Goal: Transaction & Acquisition: Purchase product/service

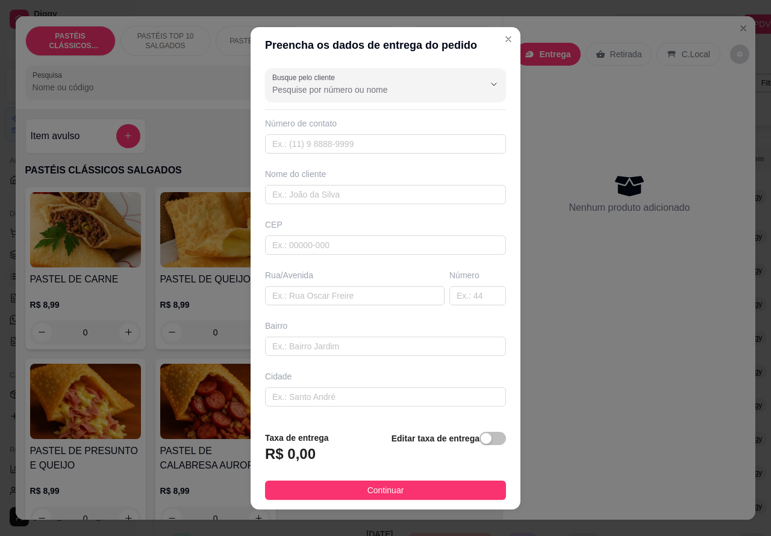
scroll to position [0, 137]
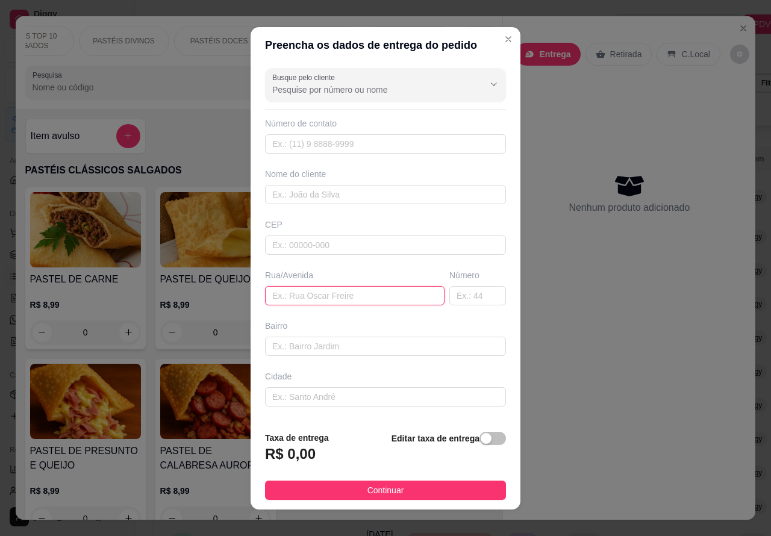
paste input "[PERSON_NAME], 305,"
type input "[PERSON_NAME], 305,"
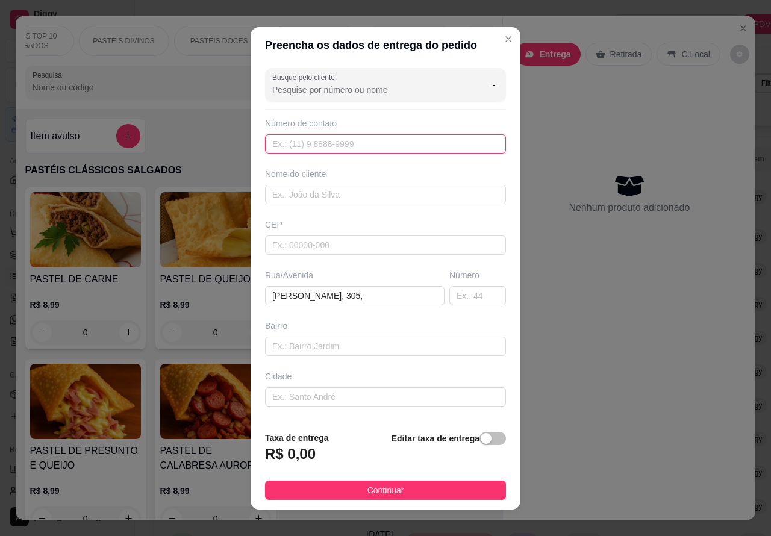
paste input "[PHONE_NUMBER]"
type input "[PHONE_NUMBER]"
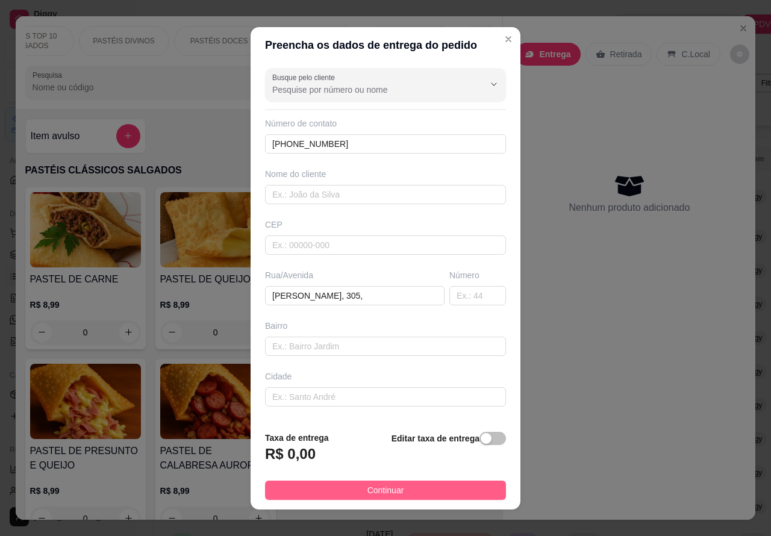
click at [416, 495] on button "Continuar" at bounding box center [385, 490] width 241 height 19
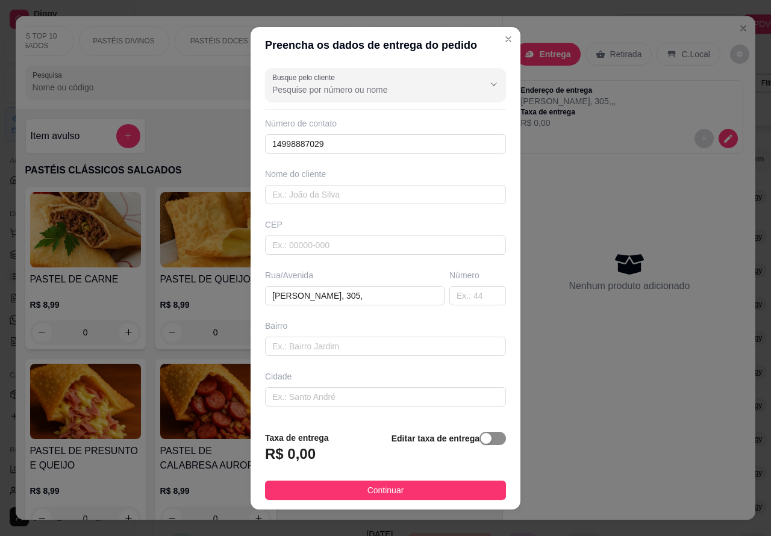
click at [481, 444] on div "button" at bounding box center [486, 438] width 11 height 11
click at [272, 461] on input "0,00" at bounding box center [330, 459] width 129 height 23
type input "1,00"
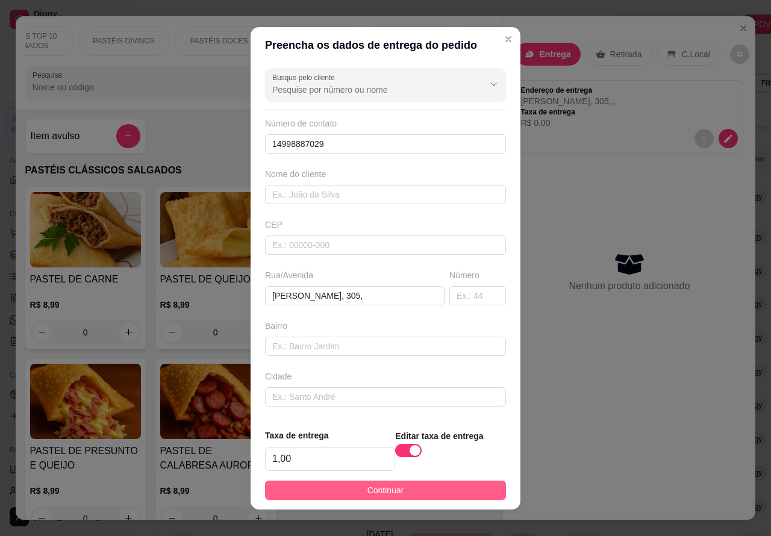
click at [459, 495] on button "Continuar" at bounding box center [385, 490] width 241 height 19
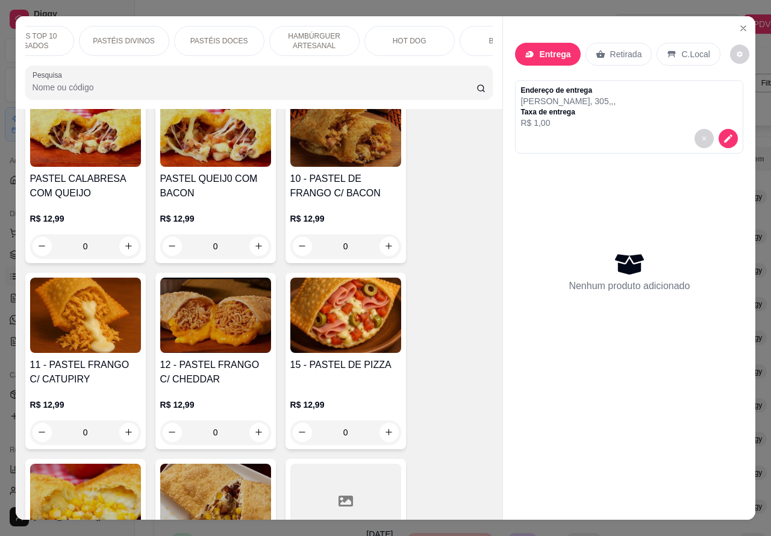
scroll to position [1055, 0]
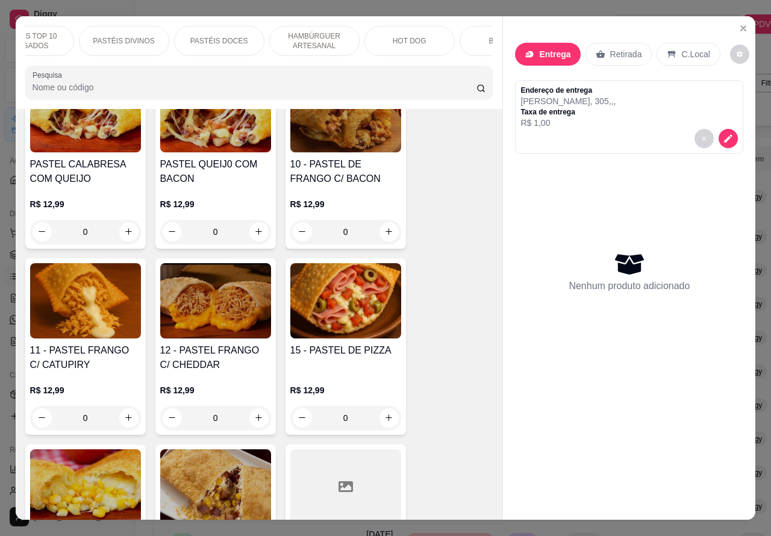
click at [251, 420] on div "0" at bounding box center [215, 418] width 111 height 24
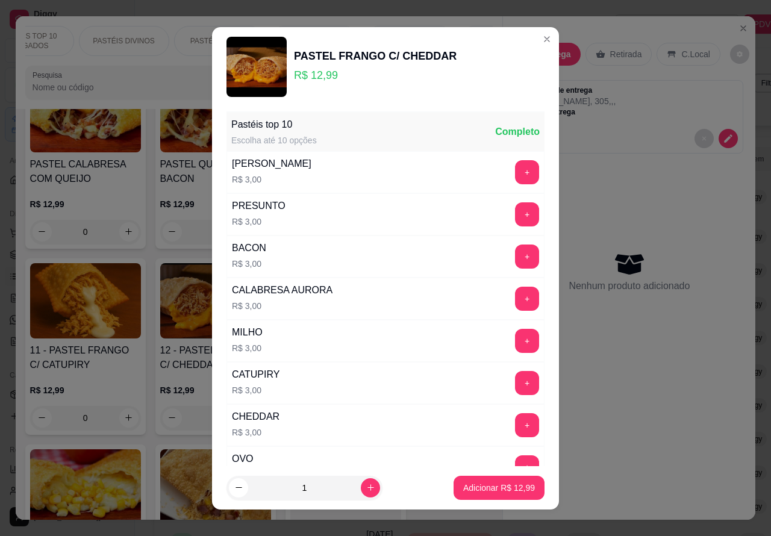
click at [366, 487] on icon "increase-product-quantity" at bounding box center [370, 487] width 9 height 9
type input "2"
click at [455, 495] on button "Adicionar R$ 25,98" at bounding box center [499, 488] width 91 height 24
type input "2"
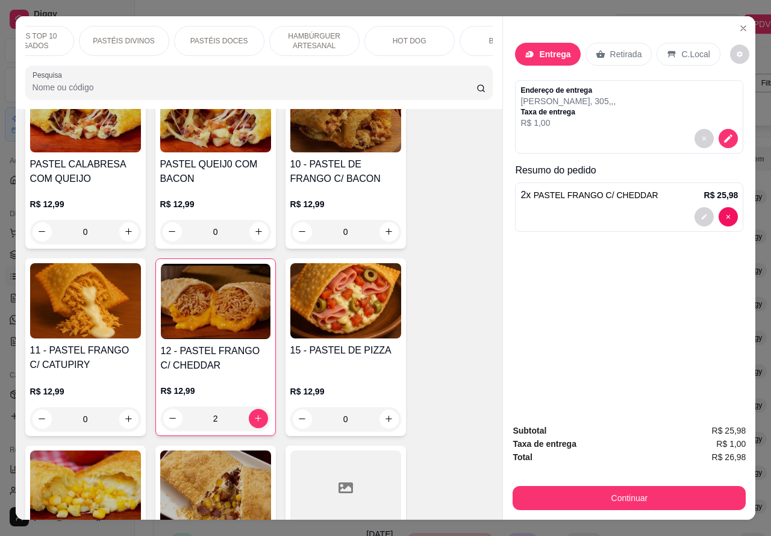
click at [122, 426] on div "0" at bounding box center [85, 419] width 111 height 24
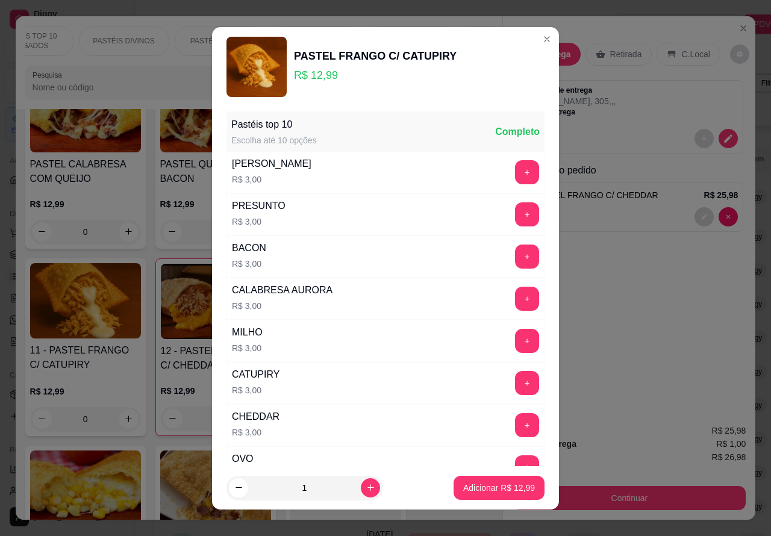
click at [473, 488] on p "Adicionar R$ 12,99" at bounding box center [499, 488] width 72 height 12
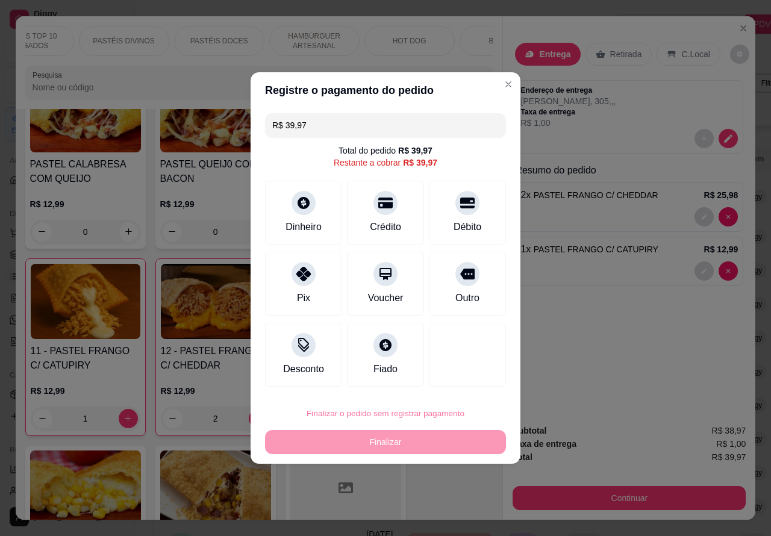
click at [461, 378] on button "Confirmar" at bounding box center [457, 379] width 45 height 19
type input "0"
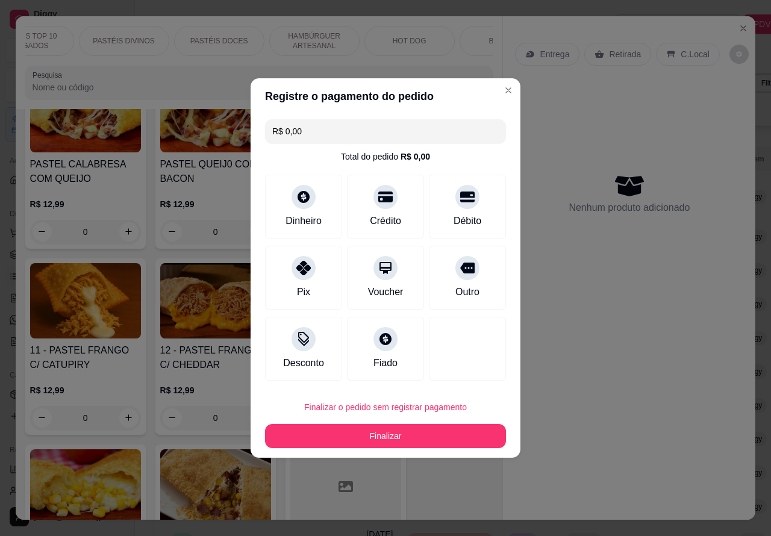
type input "R$ 0,00"
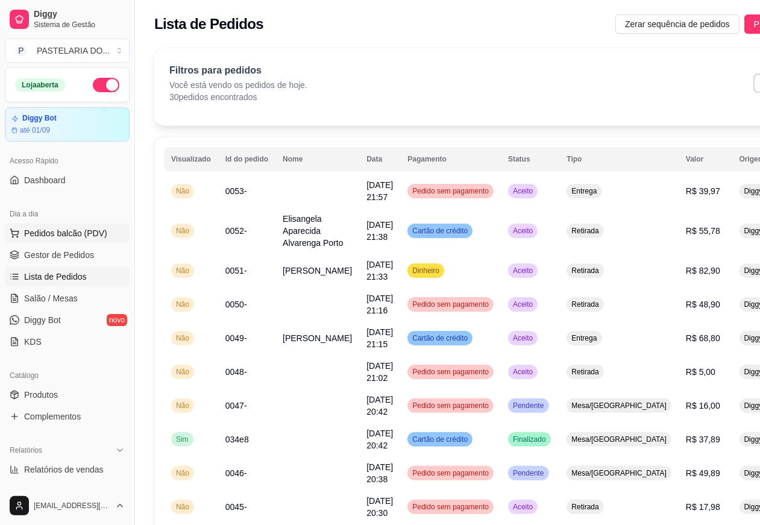
click at [88, 233] on span "Pedidos balcão (PDV)" at bounding box center [65, 233] width 83 height 12
click at [83, 239] on img at bounding box center [85, 229] width 111 height 75
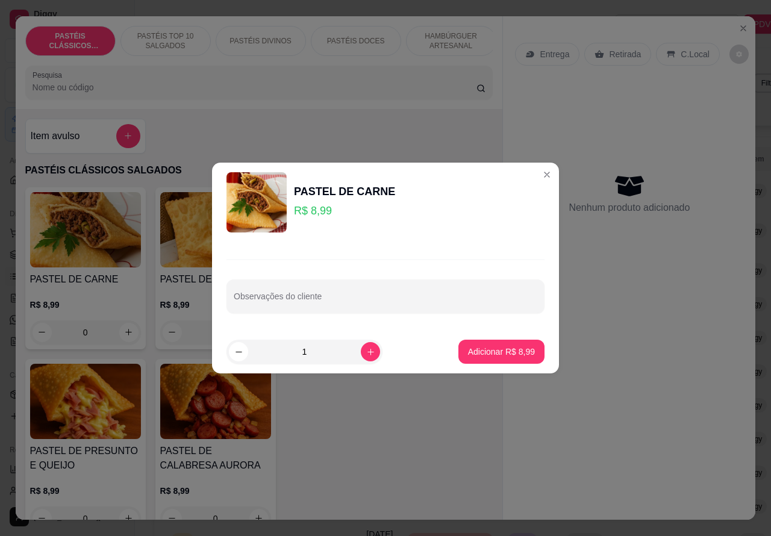
click at [160, 267] on div at bounding box center [215, 229] width 111 height 75
click at [532, 175] on div "Nenhum produto adicionado" at bounding box center [629, 193] width 228 height 236
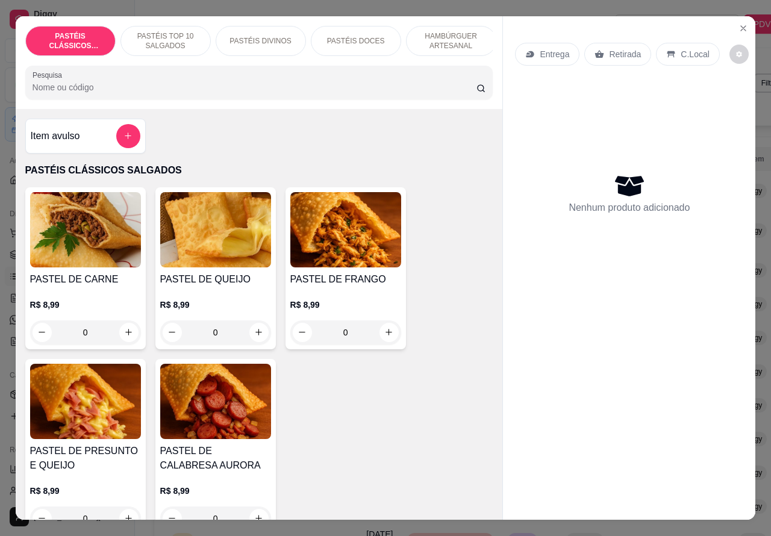
click at [173, 31] on p "PASTÉIS TOP 10 SALGADOS" at bounding box center [166, 40] width 70 height 19
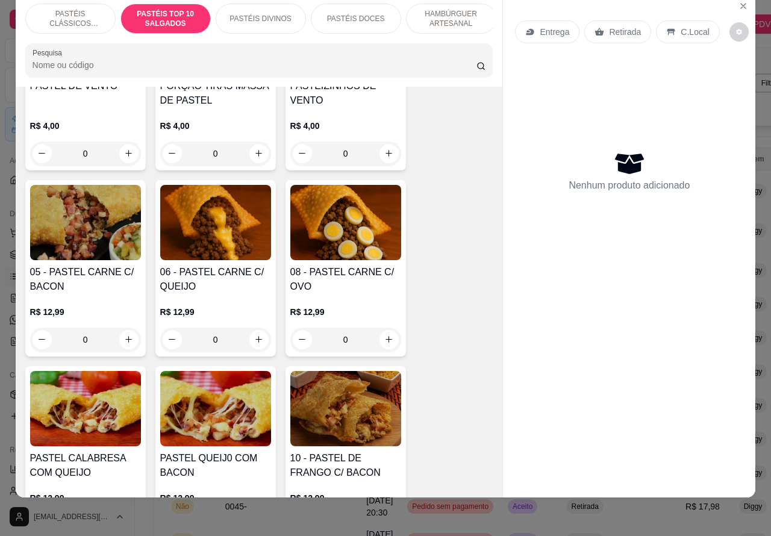
scroll to position [821, 0]
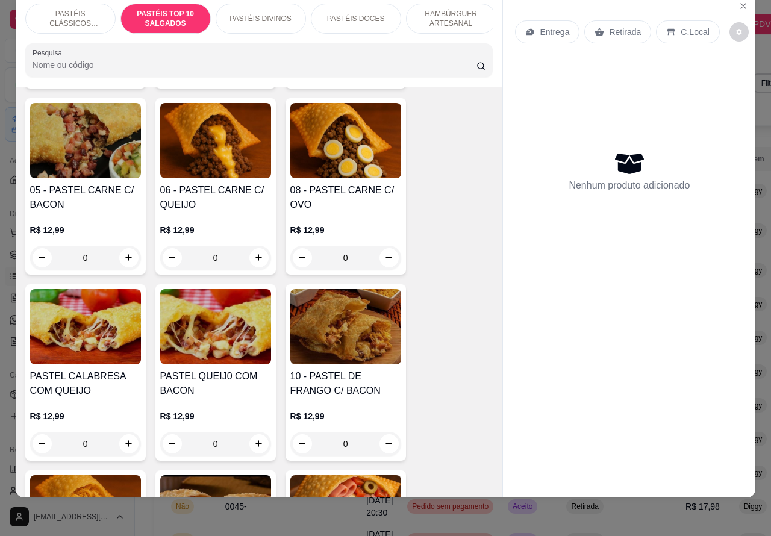
click at [252, 259] on div "0" at bounding box center [215, 258] width 111 height 24
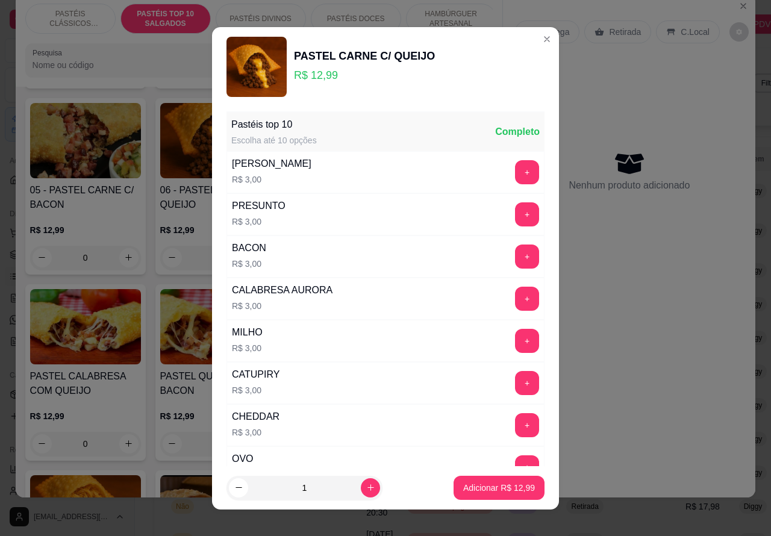
click at [474, 489] on p "Adicionar R$ 12,99" at bounding box center [499, 488] width 72 height 12
type input "1"
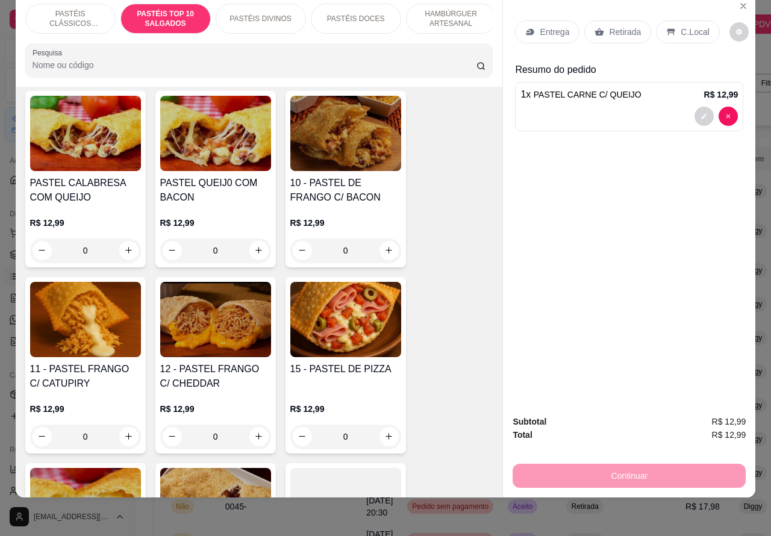
scroll to position [1016, 0]
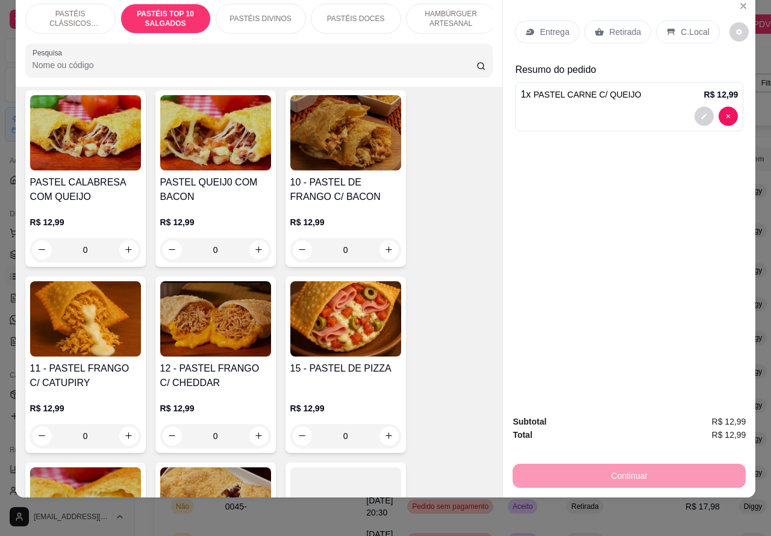
click at [258, 443] on div "0" at bounding box center [215, 436] width 111 height 24
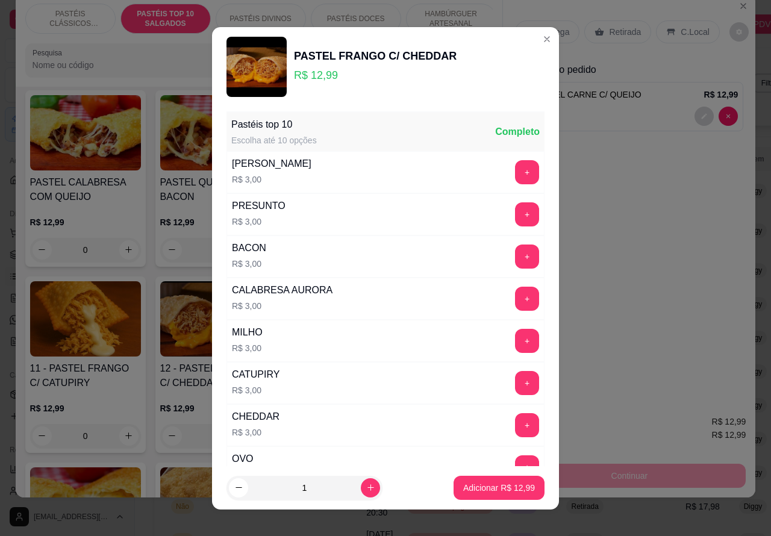
click at [463, 490] on p "Adicionar R$ 12,99" at bounding box center [499, 488] width 72 height 12
type input "1"
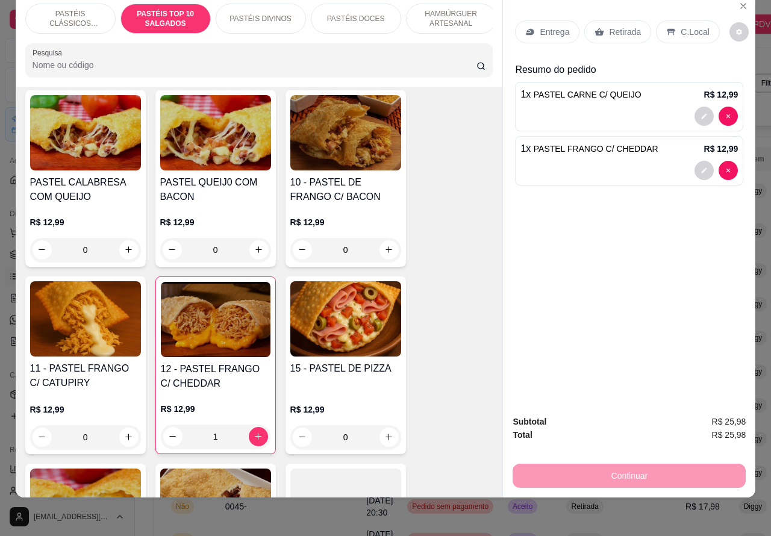
click at [592, 161] on div at bounding box center [629, 170] width 217 height 19
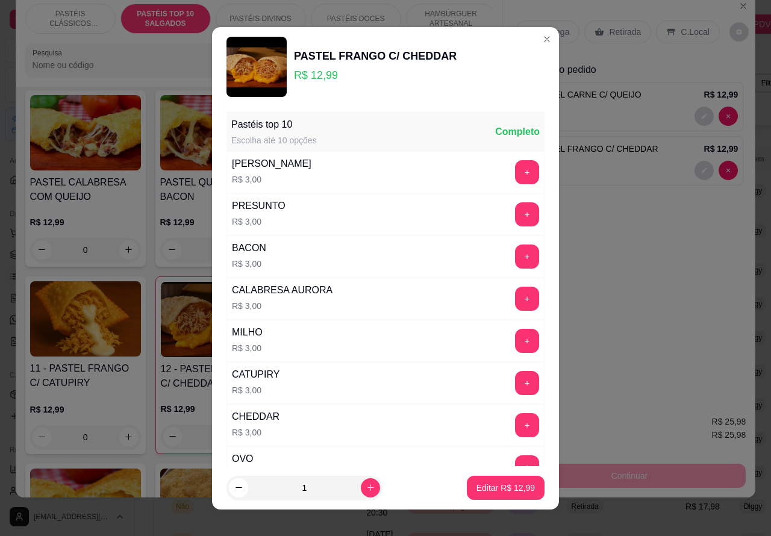
scroll to position [91, 0]
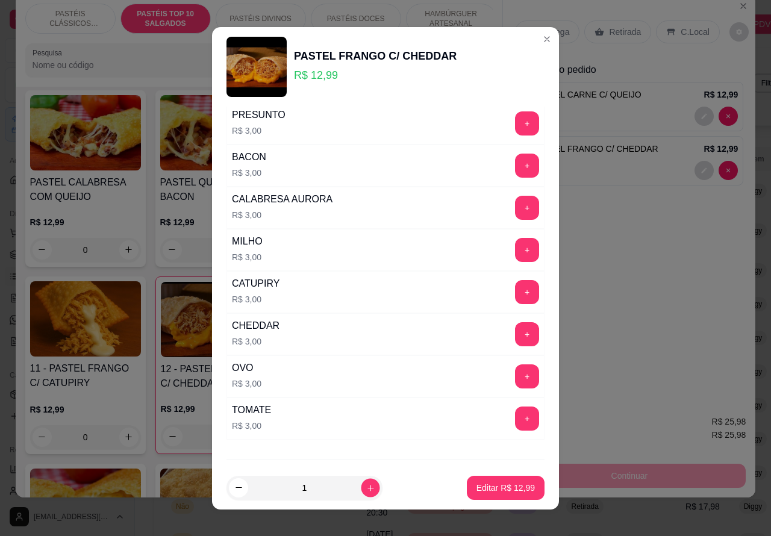
click at [366, 487] on icon "increase-product-quantity" at bounding box center [370, 487] width 9 height 9
type input "1"
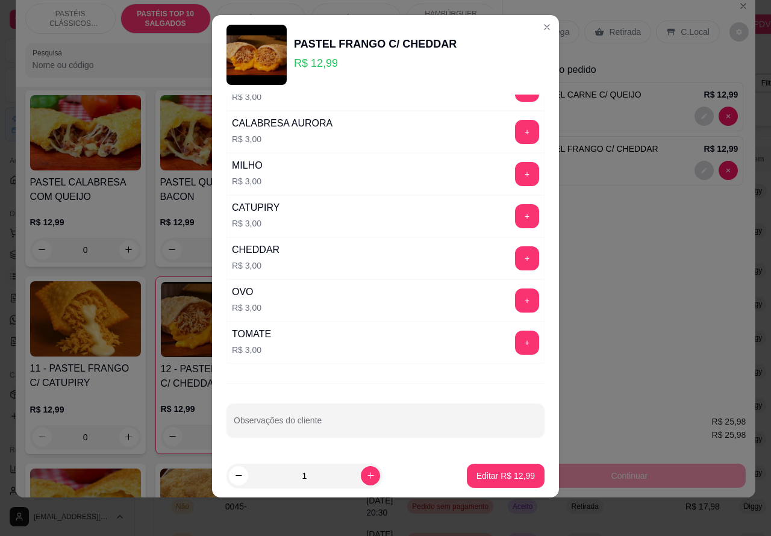
click at [369, 422] on input "Observações do cliente" at bounding box center [386, 425] width 304 height 12
type input "[PERSON_NAME] VEM RETIRAR"
click at [477, 471] on p "Editar R$ 12,99" at bounding box center [506, 476] width 58 height 12
type input "0"
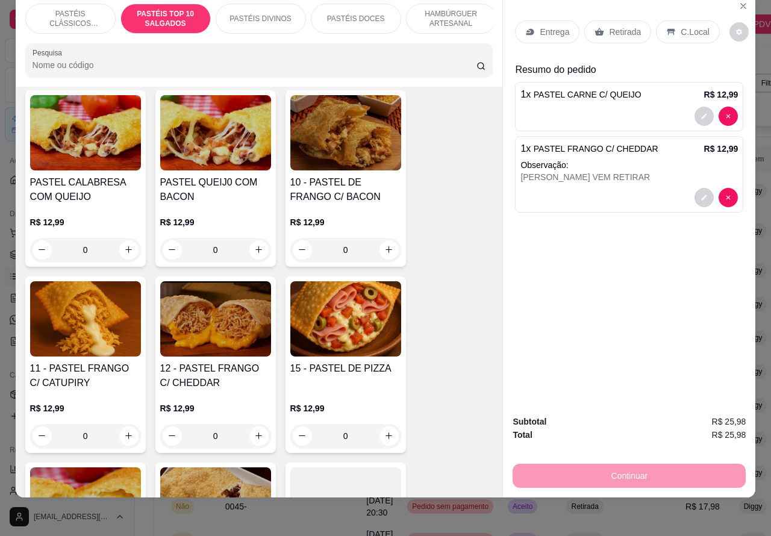
click at [633, 26] on p "Retirada" at bounding box center [625, 32] width 32 height 12
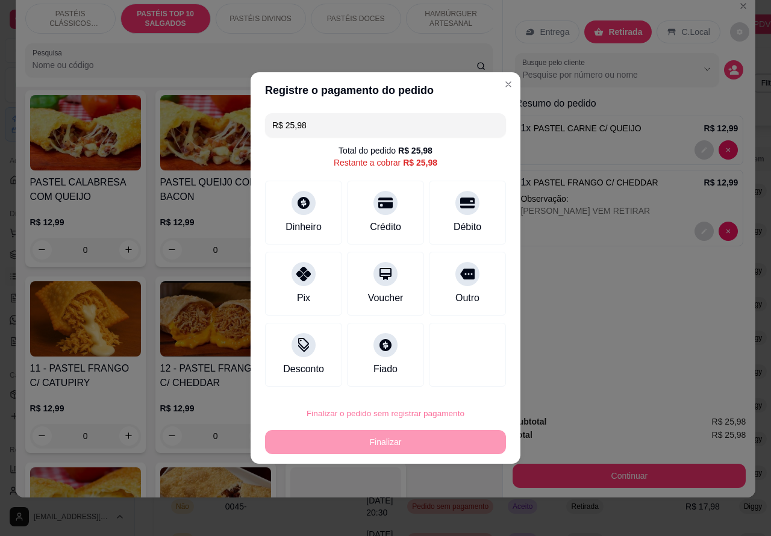
click at [467, 389] on div "Atenção Você está criando um pedido sem pagamento. O pagamento poderá ser regis…" at bounding box center [405, 347] width 166 height 102
type input "0"
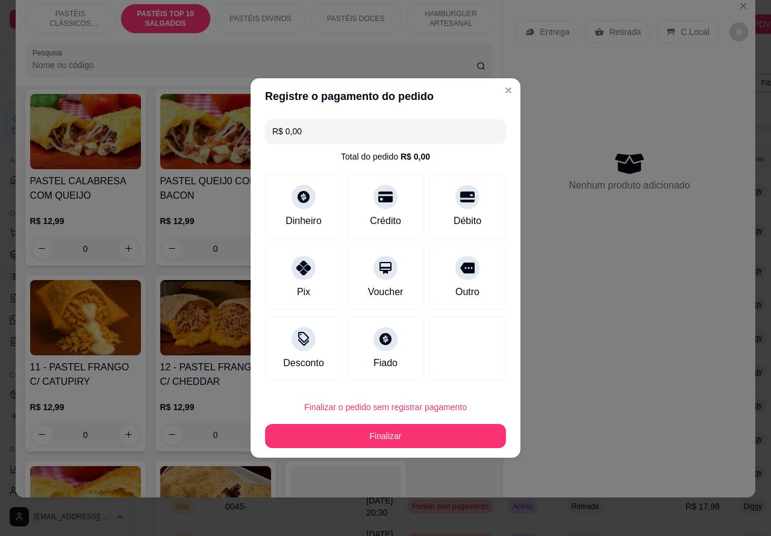
type input "R$ 0,00"
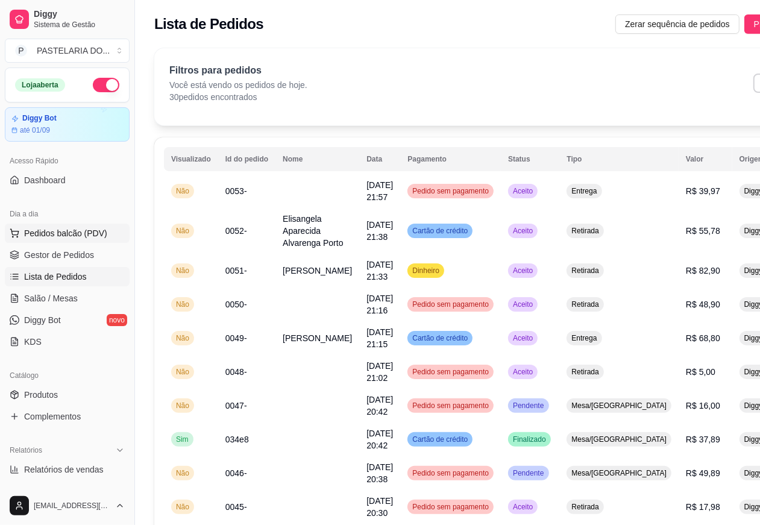
click at [93, 233] on span "Pedidos balcão (PDV)" at bounding box center [65, 233] width 83 height 12
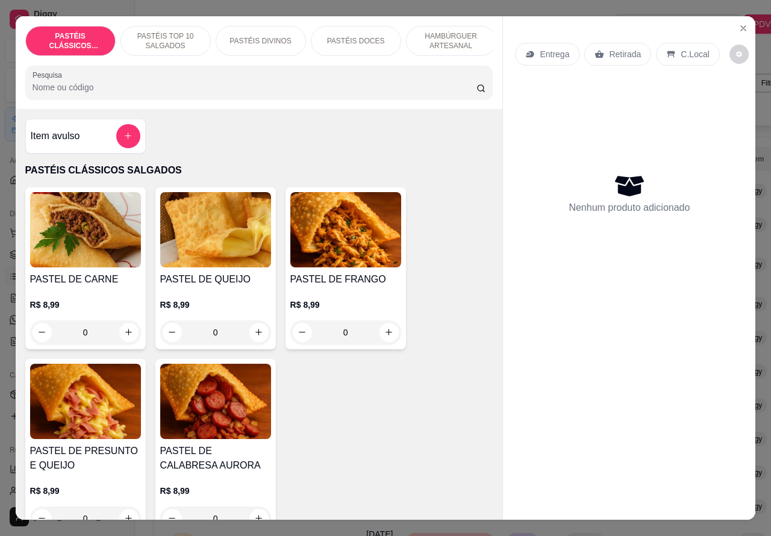
click at [551, 48] on p "Entrega" at bounding box center [555, 54] width 30 height 12
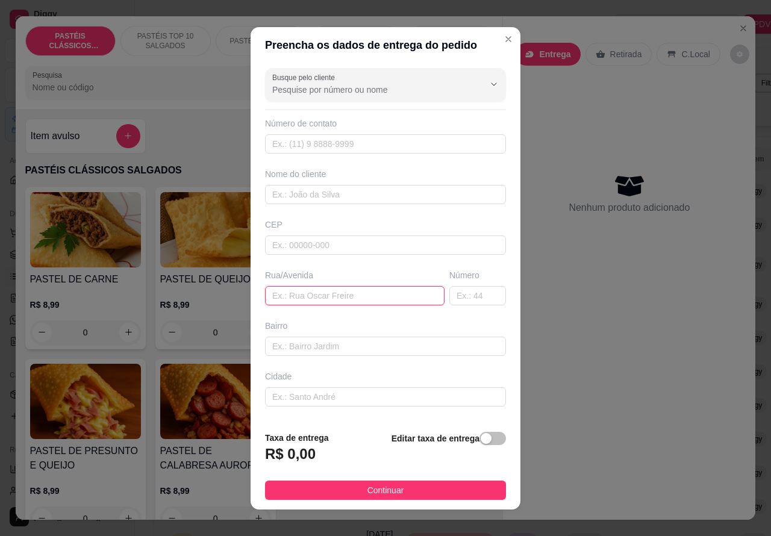
paste input "Rua [PERSON_NAME]"
type input "Rua [PERSON_NAME]"
click at [481, 443] on div "button" at bounding box center [486, 438] width 11 height 11
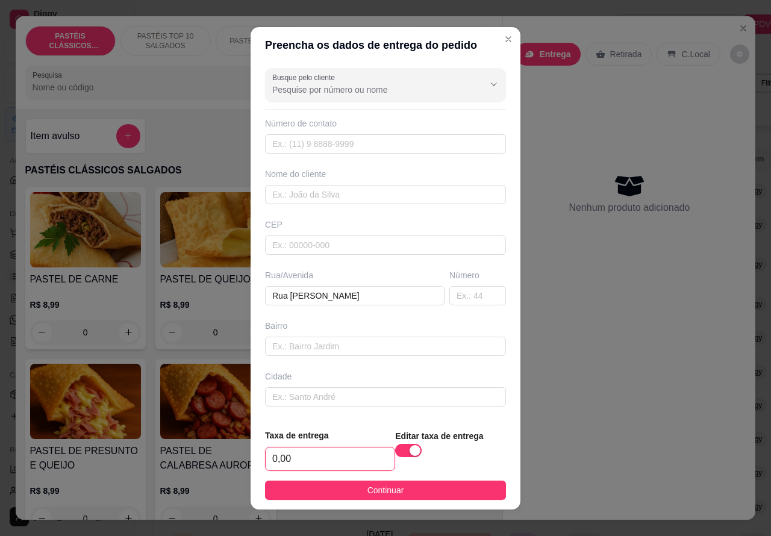
click at [276, 462] on input "0,00" at bounding box center [330, 459] width 129 height 23
type input "1,00"
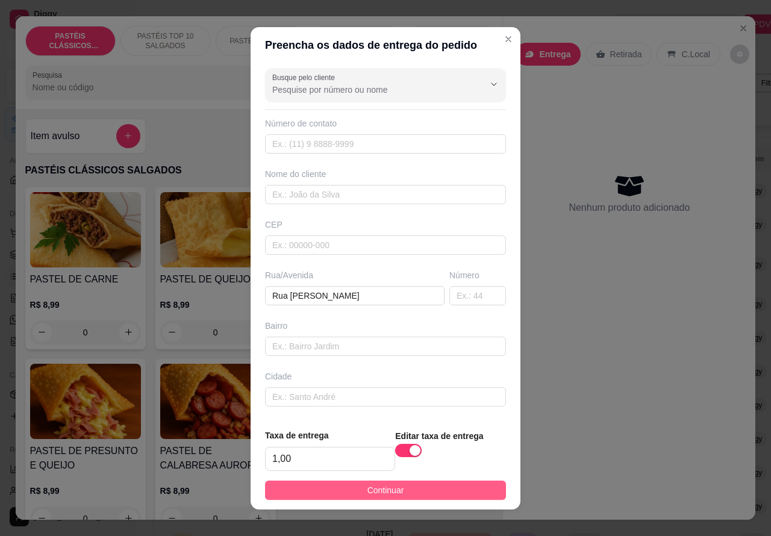
click at [471, 493] on button "Continuar" at bounding box center [385, 490] width 241 height 19
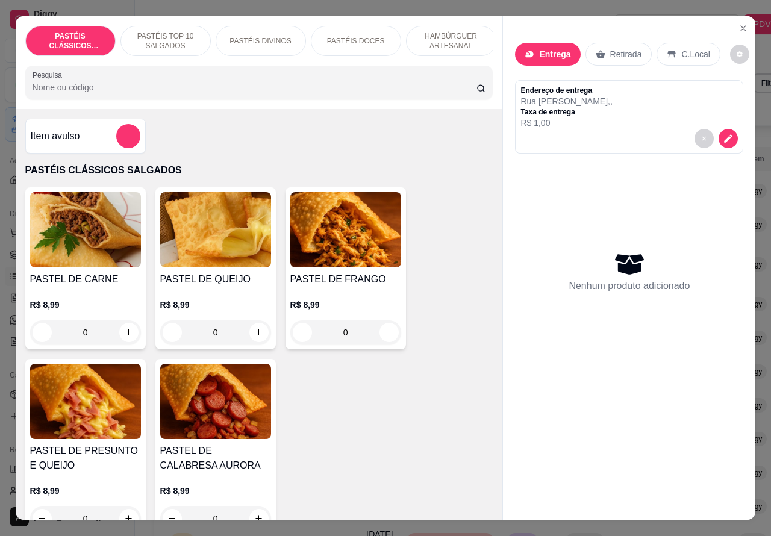
click at [576, 129] on div at bounding box center [629, 138] width 217 height 19
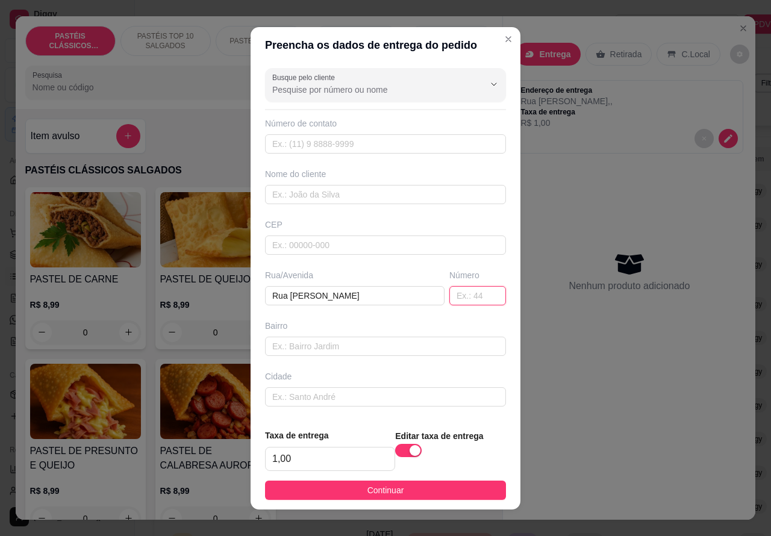
paste input "55 casa 2"
type input "55 casa 2"
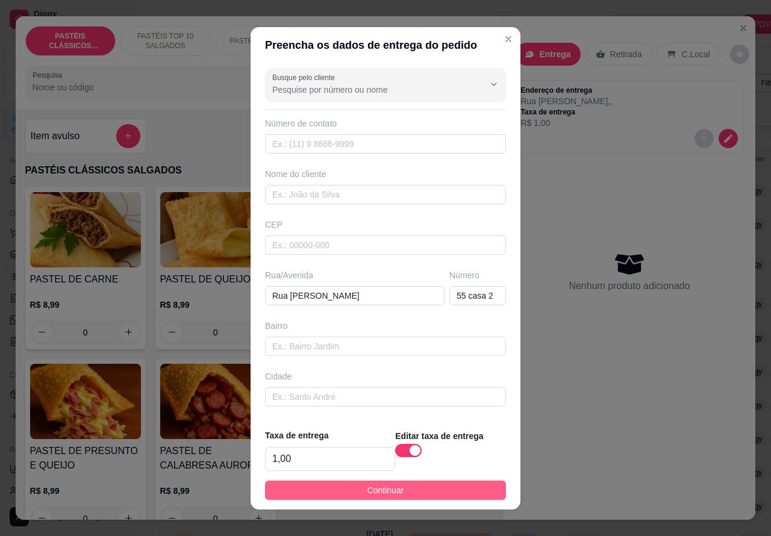
click at [443, 494] on button "Continuar" at bounding box center [385, 490] width 241 height 19
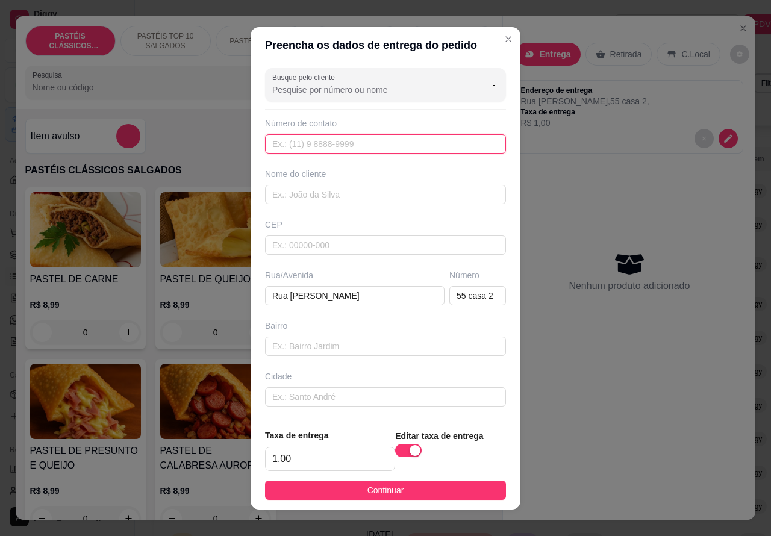
paste input "99191-6704"
type input "99191-6704"
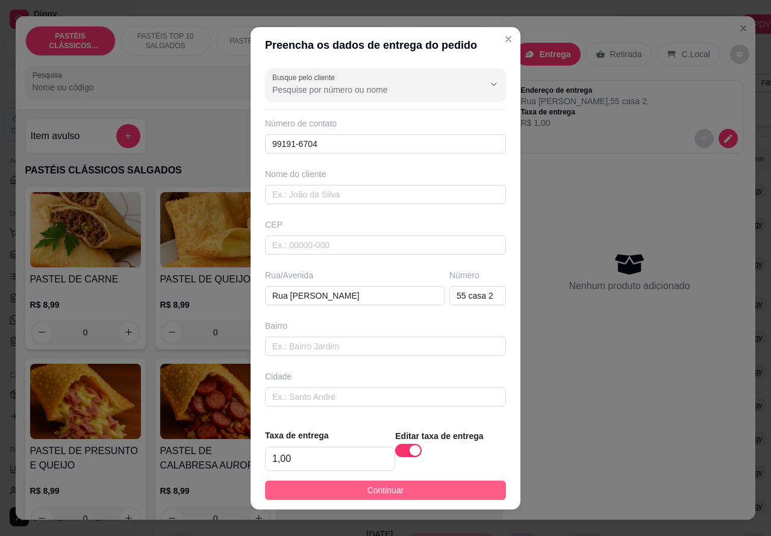
click at [452, 495] on button "Continuar" at bounding box center [385, 490] width 241 height 19
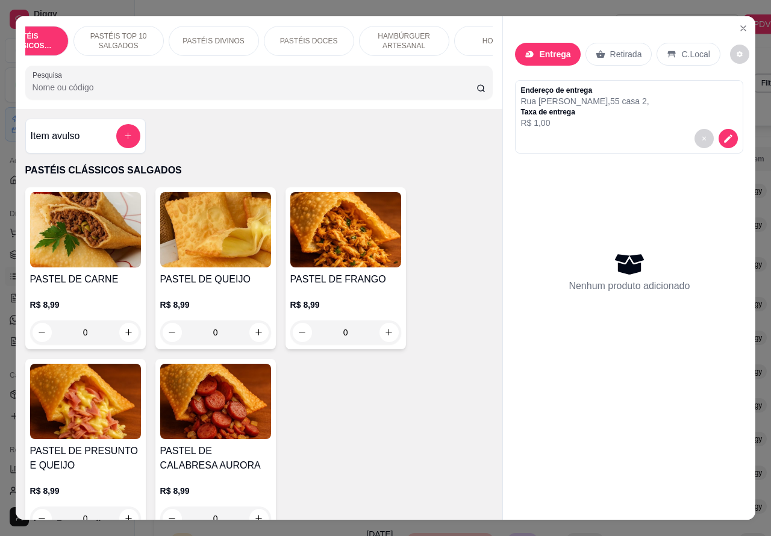
scroll to position [0, 68]
click at [374, 37] on p "HAMBÚRGUER ARTESANAL" at bounding box center [383, 40] width 70 height 19
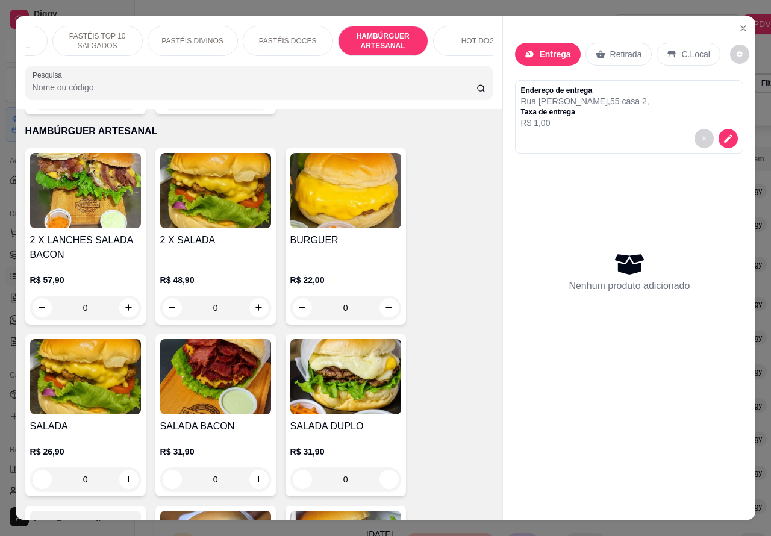
scroll to position [28, 0]
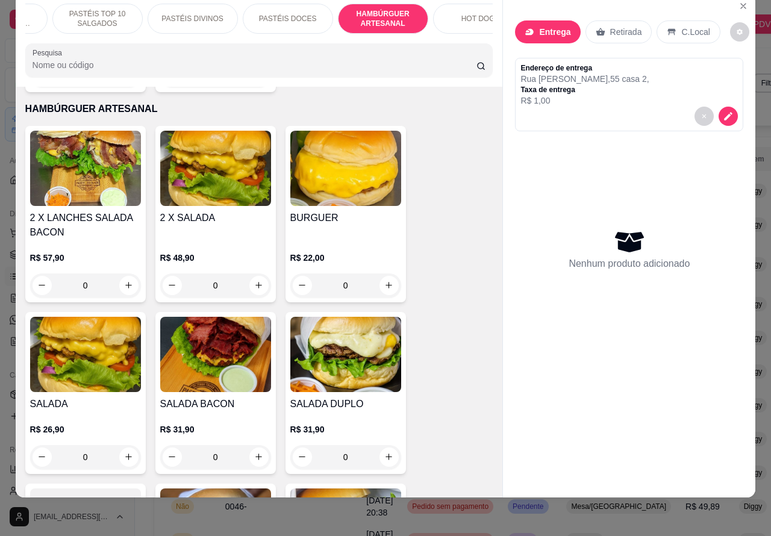
click at [386, 274] on div "0" at bounding box center [345, 286] width 111 height 24
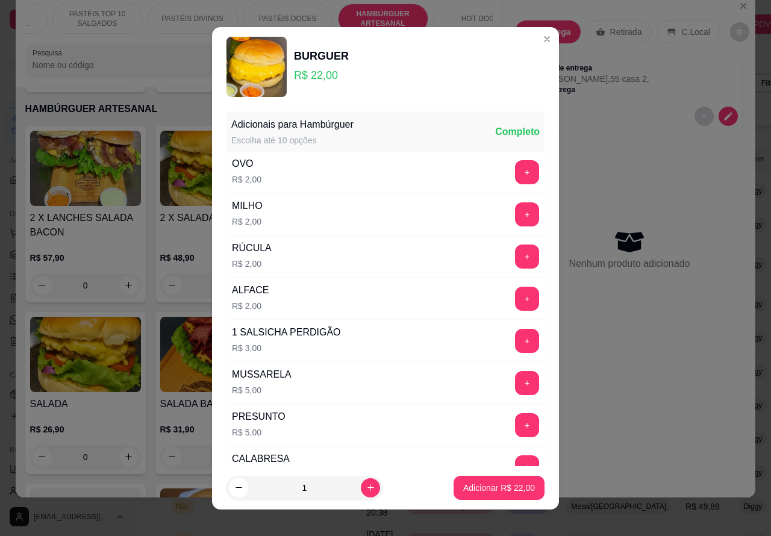
click at [483, 489] on p "Adicionar R$ 22,00" at bounding box center [499, 488] width 72 height 12
type input "1"
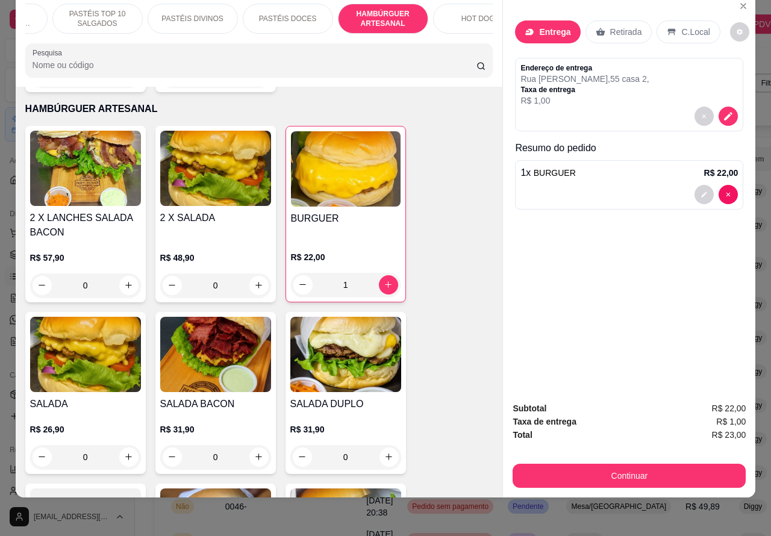
click at [280, 14] on p "PASTÉIS DOCES" at bounding box center [288, 19] width 58 height 10
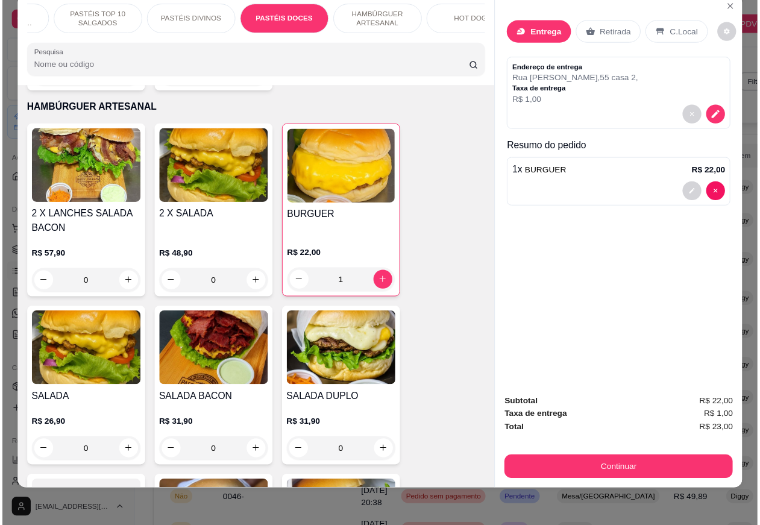
scroll to position [2160, 0]
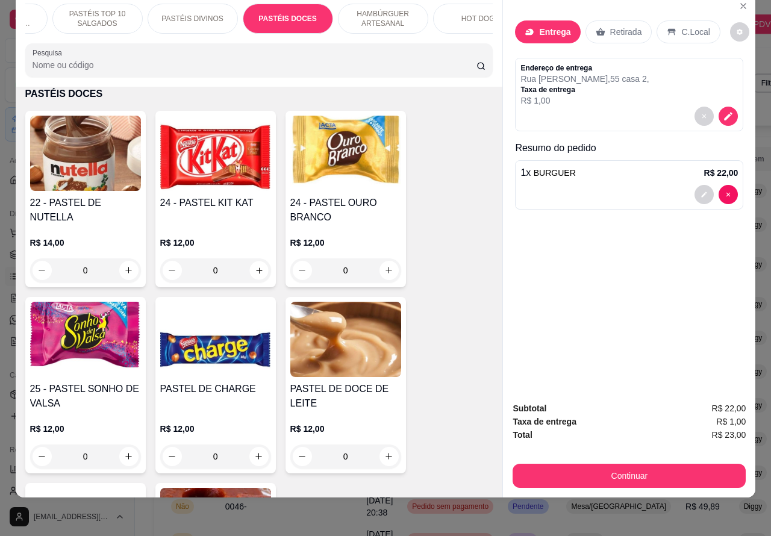
click at [256, 272] on icon "increase-product-quantity" at bounding box center [259, 270] width 6 height 6
click at [251, 264] on button "increase-product-quantity" at bounding box center [258, 270] width 19 height 19
click at [254, 270] on icon "increase-product-quantity" at bounding box center [258, 270] width 9 height 9
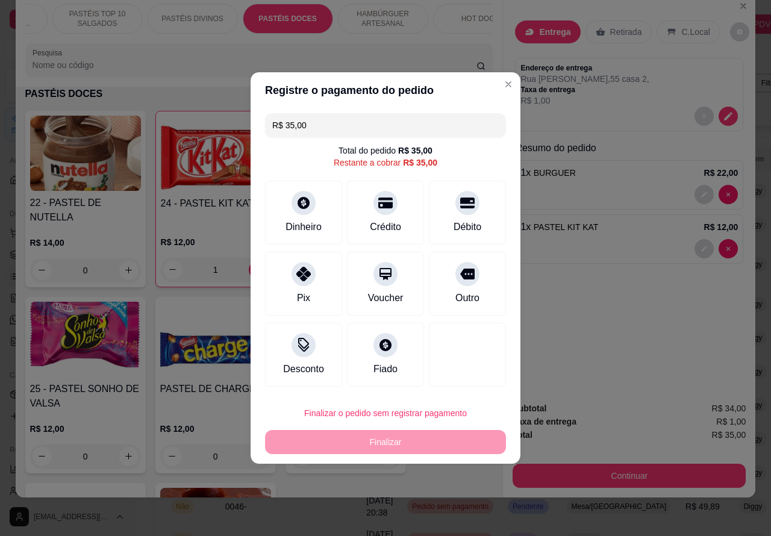
click at [450, 420] on button "Finalizar o pedido sem registrar pagamento" at bounding box center [385, 413] width 241 height 24
click at [480, 374] on button "Confirmar" at bounding box center [458, 379] width 45 height 19
type input "0"
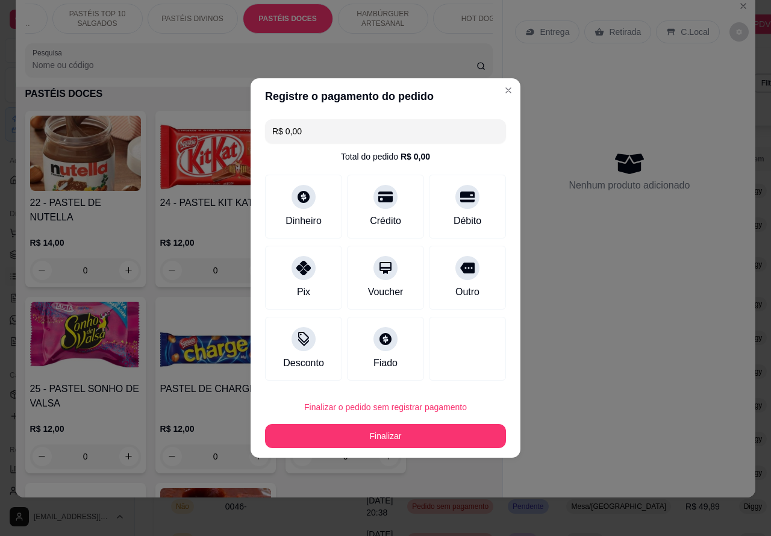
type input "R$ 0,00"
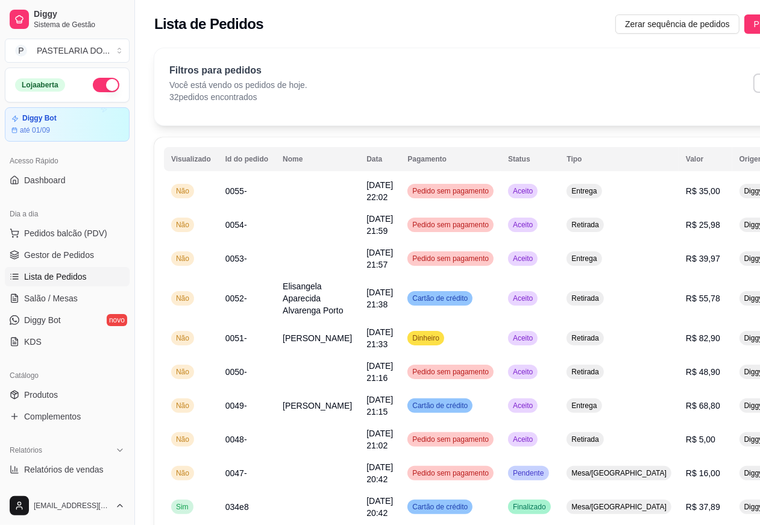
scroll to position [0, 25]
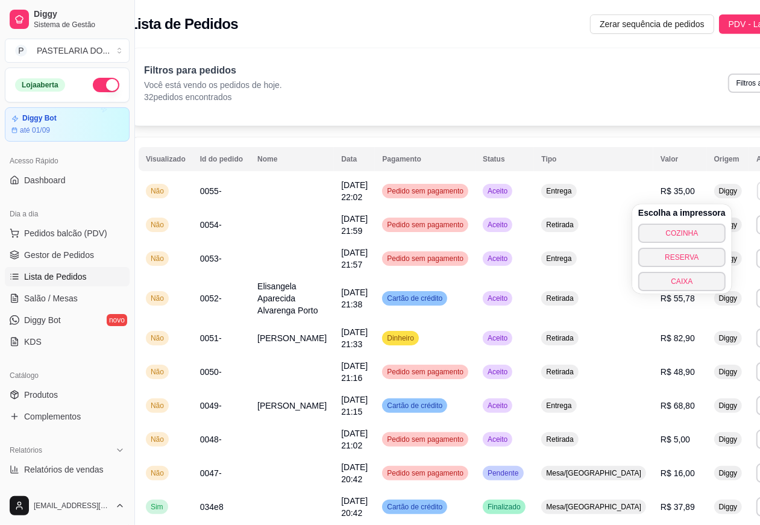
click at [684, 234] on button "COZINHA" at bounding box center [681, 233] width 87 height 19
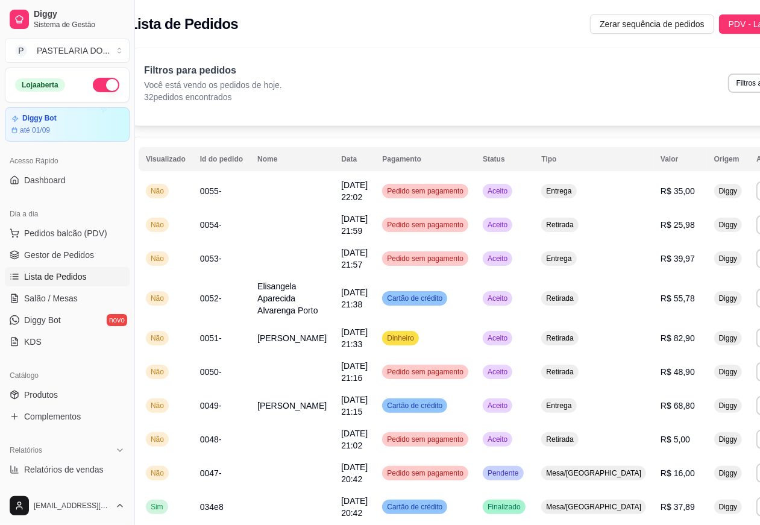
scroll to position [0, 14]
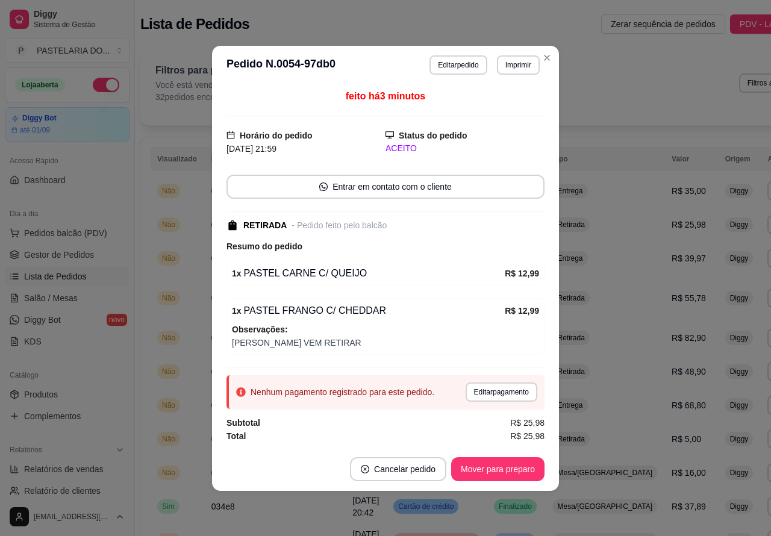
click at [546, 51] on div "Filtros para pedidos Você está vendo os pedidos de hoje. 32 pedidos encontrados…" at bounding box center [483, 86] width 687 height 77
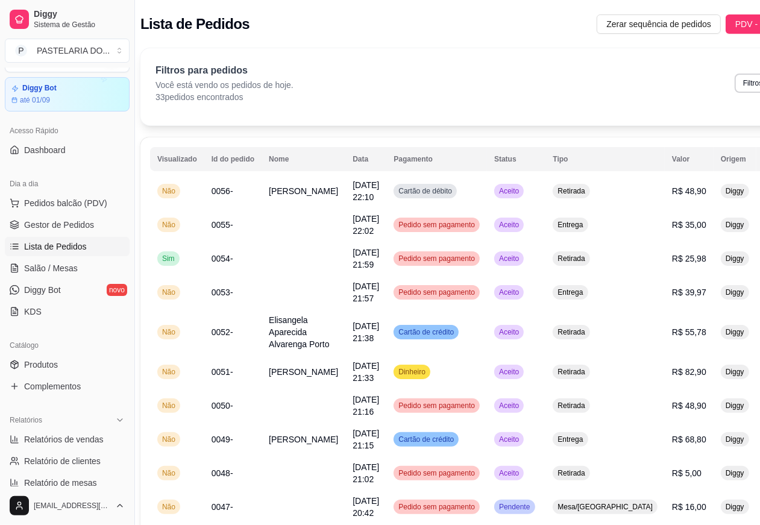
scroll to position [37, 0]
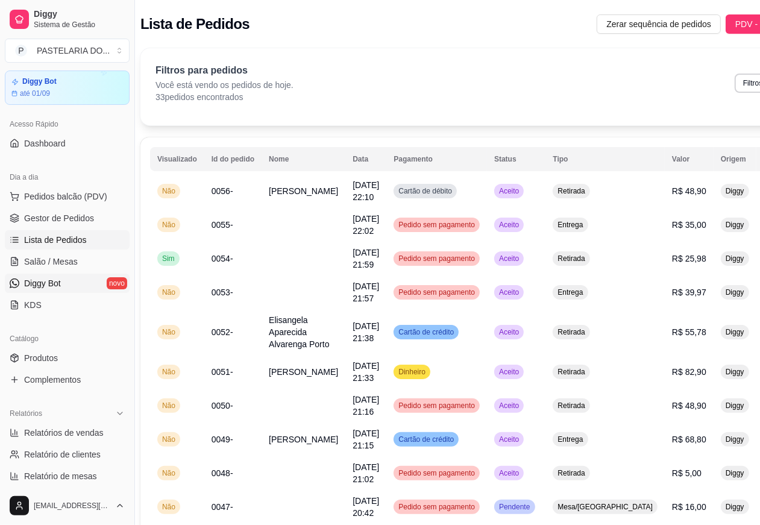
click at [62, 284] on link "Diggy Bot novo" at bounding box center [67, 283] width 125 height 19
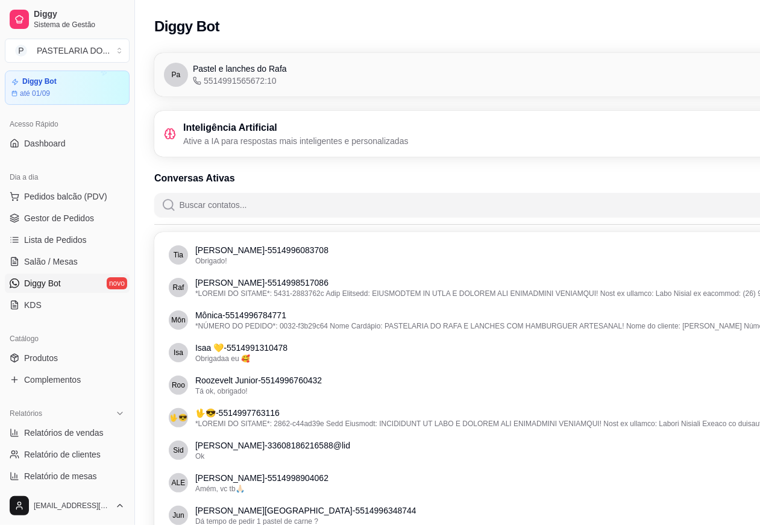
click at [419, 136] on div "Inteligência Artificial Ative a IA para respostas mais inteligentes e personali…" at bounding box center [515, 133] width 702 height 27
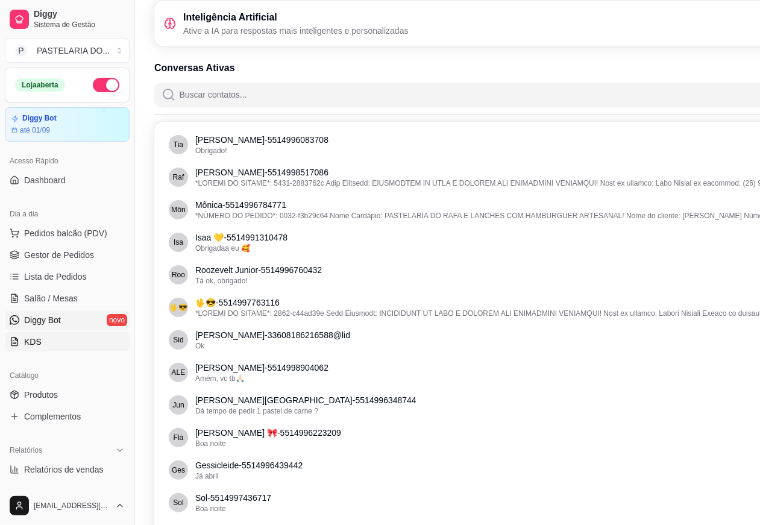
click at [67, 340] on link "KDS" at bounding box center [67, 341] width 125 height 19
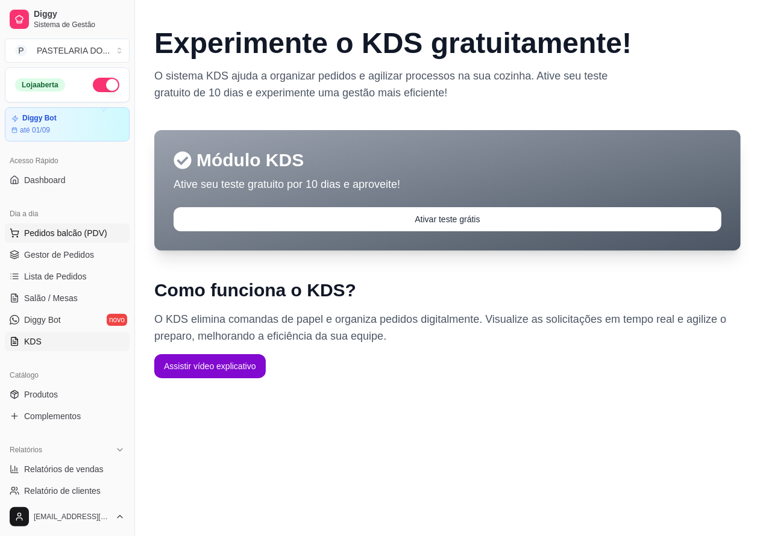
click at [90, 232] on span "Pedidos balcão (PDV)" at bounding box center [65, 233] width 83 height 12
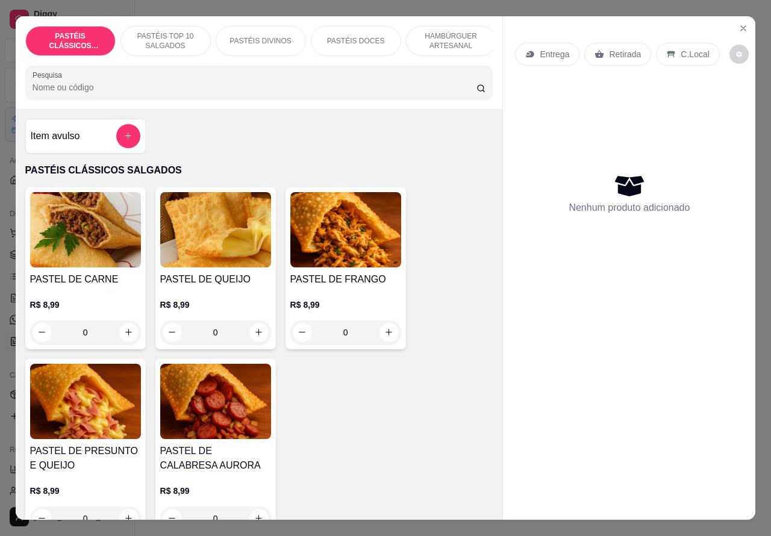
click at [450, 32] on p "HAMBÚRGUER ARTESANAL" at bounding box center [451, 40] width 70 height 19
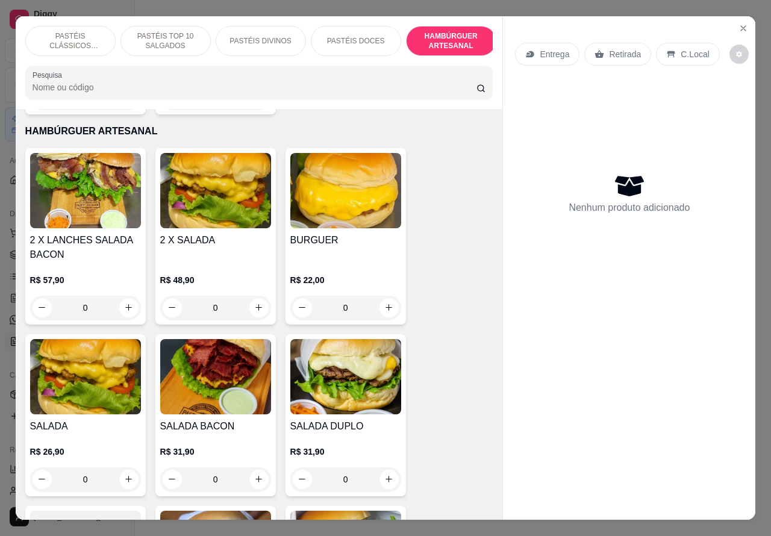
scroll to position [28, 0]
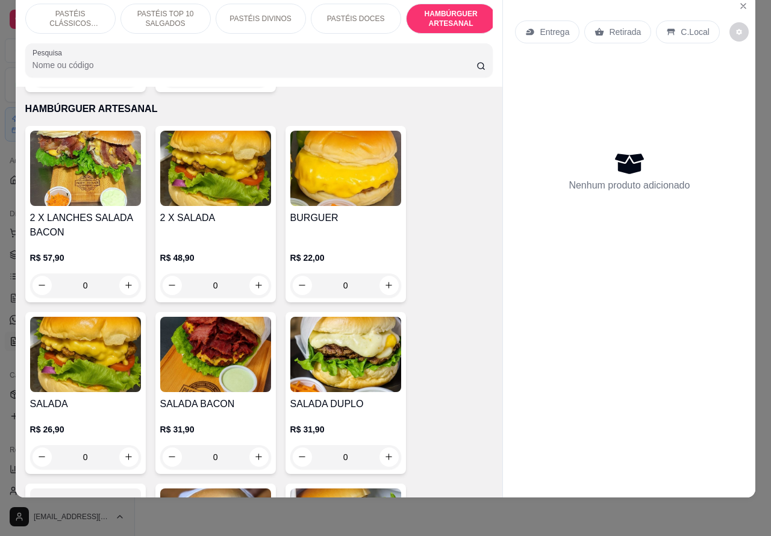
click at [258, 445] on div "0" at bounding box center [215, 457] width 111 height 24
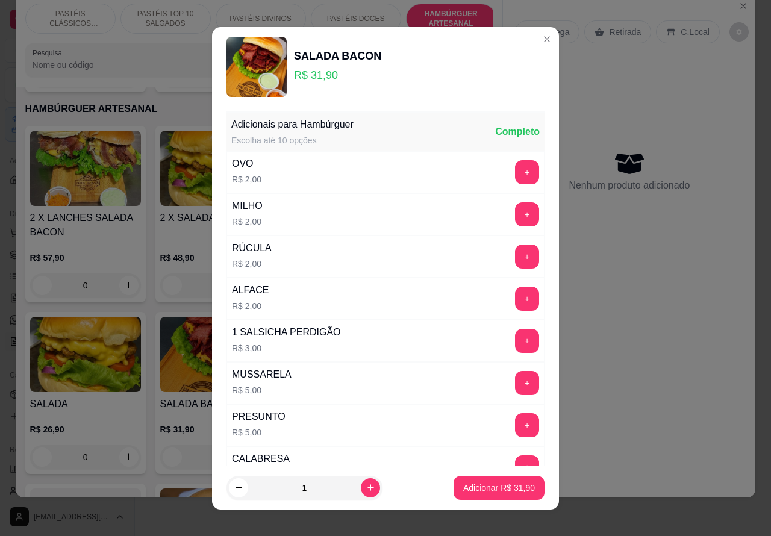
click at [366, 487] on icon "increase-product-quantity" at bounding box center [370, 487] width 9 height 9
type input "2"
click at [484, 483] on p "Adicionar R$ 63,80" at bounding box center [499, 488] width 72 height 12
type input "2"
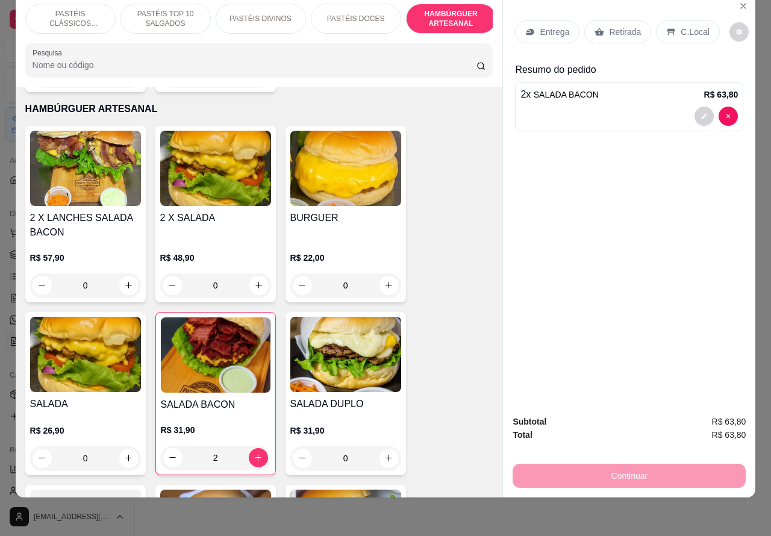
click at [551, 26] on p "Entrega" at bounding box center [555, 32] width 30 height 12
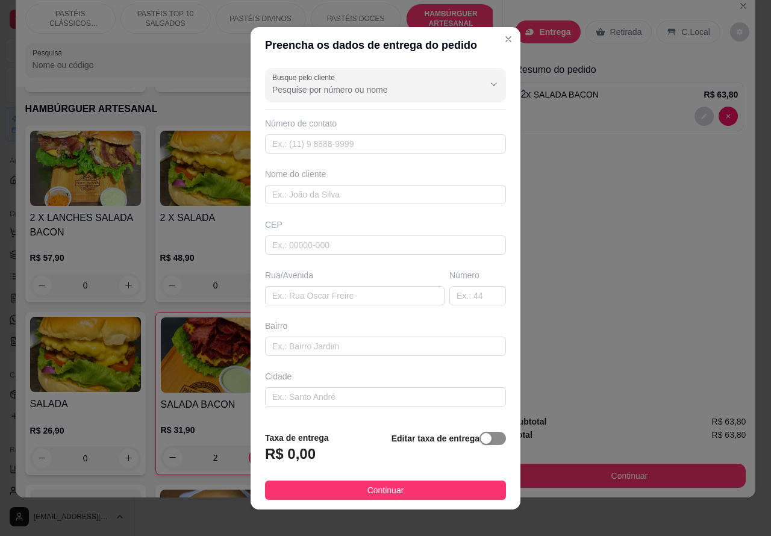
click at [481, 443] on div "button" at bounding box center [486, 438] width 11 height 11
click at [314, 460] on input "0,00" at bounding box center [330, 459] width 129 height 23
type input "4,00"
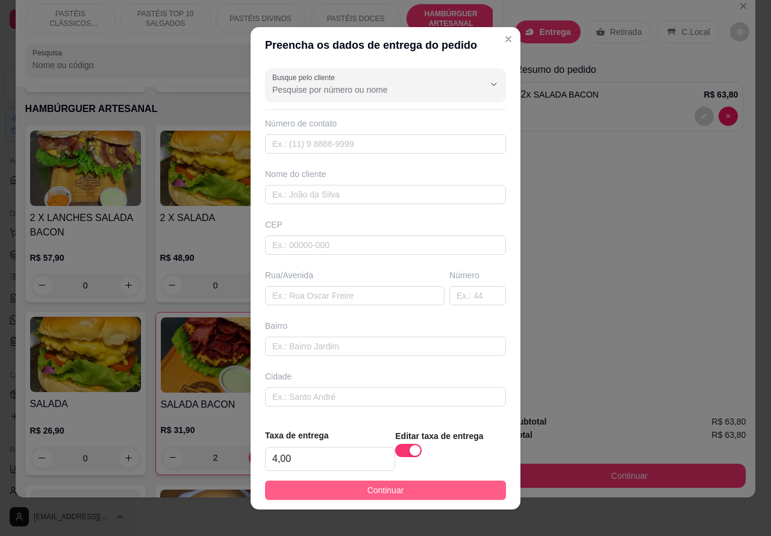
click at [399, 483] on button "Continuar" at bounding box center [385, 490] width 241 height 19
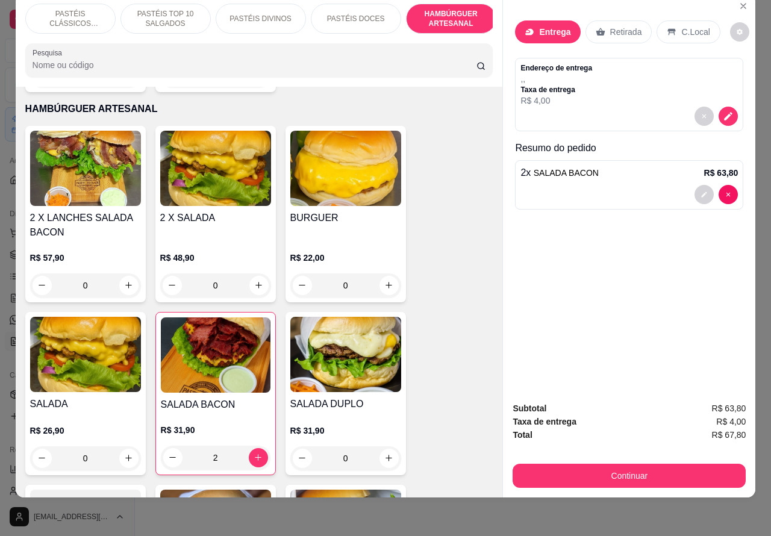
click at [552, 26] on p "Entrega" at bounding box center [554, 32] width 31 height 12
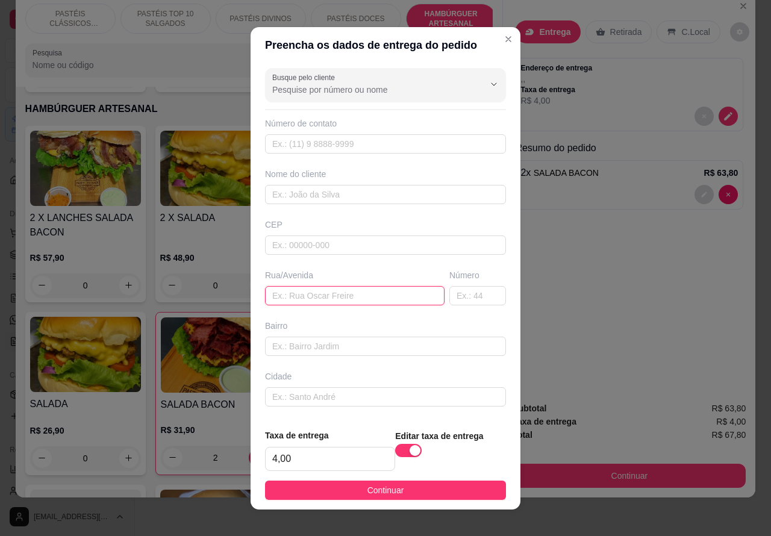
paste input "[STREET_ADDRESS][PERSON_NAME]."
type input "[STREET_ADDRESS][PERSON_NAME]."
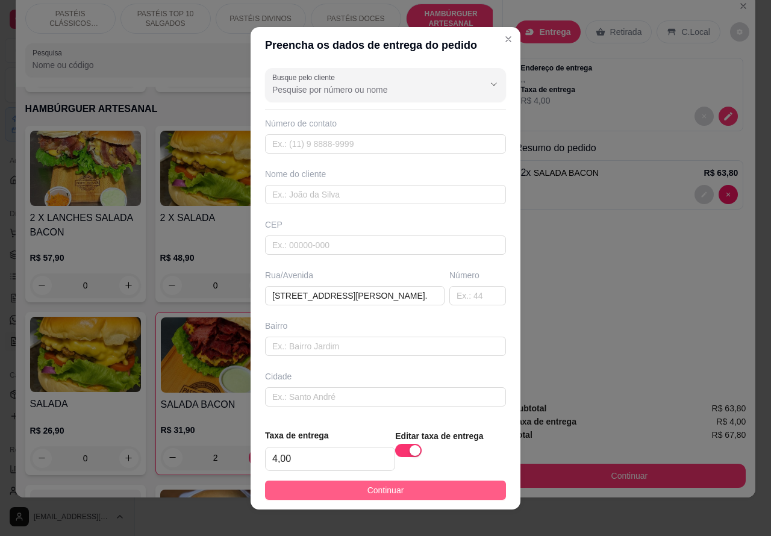
click at [420, 494] on button "Continuar" at bounding box center [385, 490] width 241 height 19
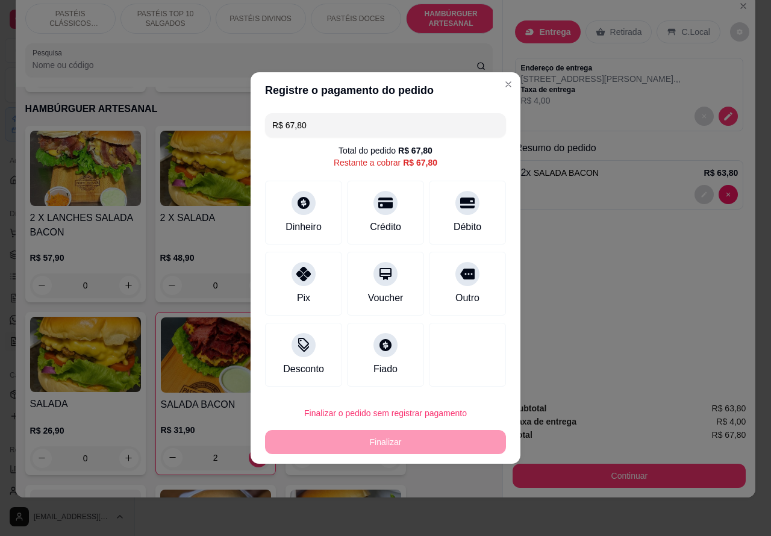
click at [643, 375] on div "Entrega Retirada C.Local Endereço de entrega [STREET_ADDRESS][PERSON_NAME]. , ,…" at bounding box center [629, 193] width 252 height 399
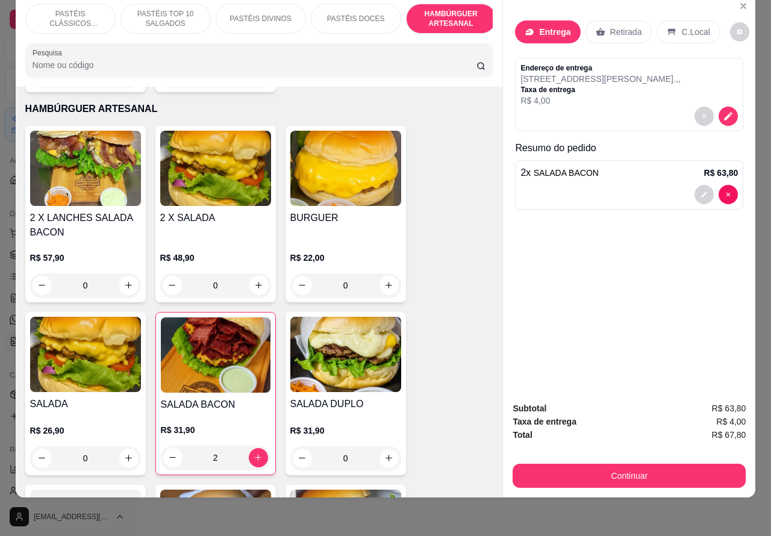
type input "0"
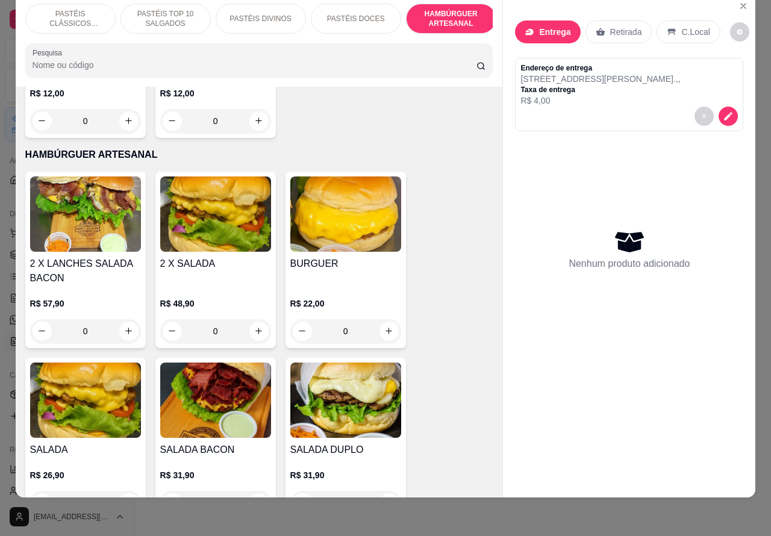
scroll to position [2678, 0]
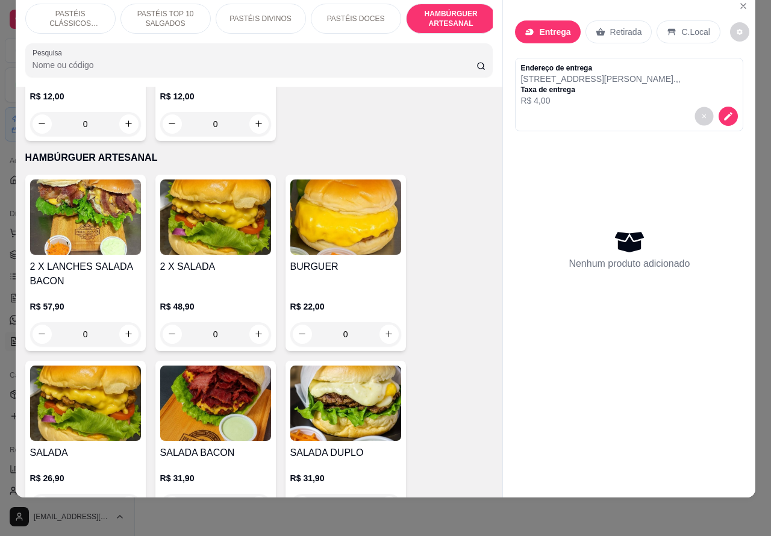
click at [699, 131] on div "Nenhum produto adicionado" at bounding box center [629, 249] width 228 height 236
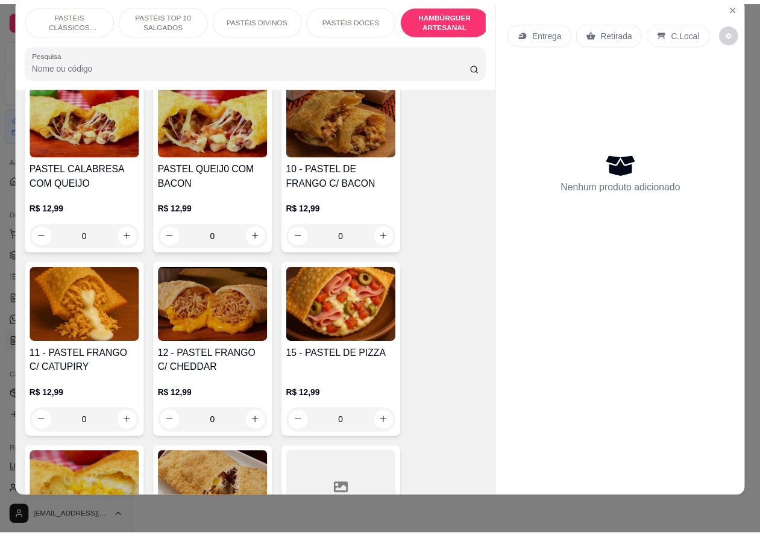
scroll to position [1036, 0]
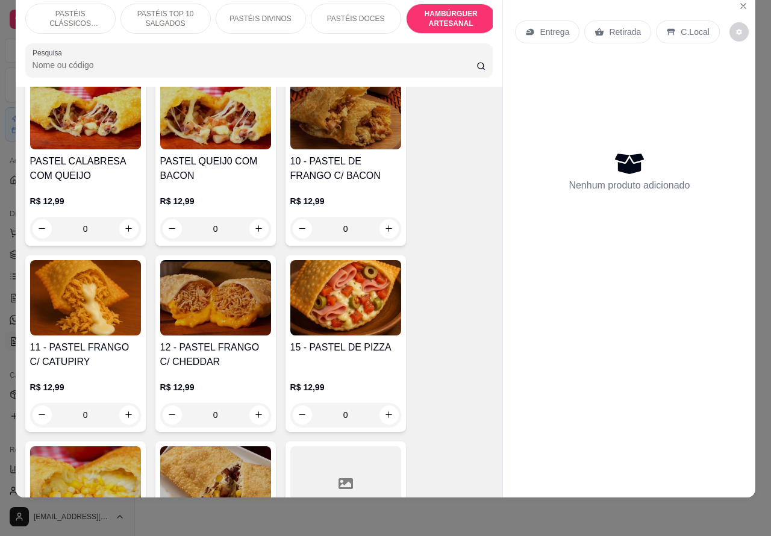
click at [258, 414] on div "0" at bounding box center [215, 415] width 111 height 24
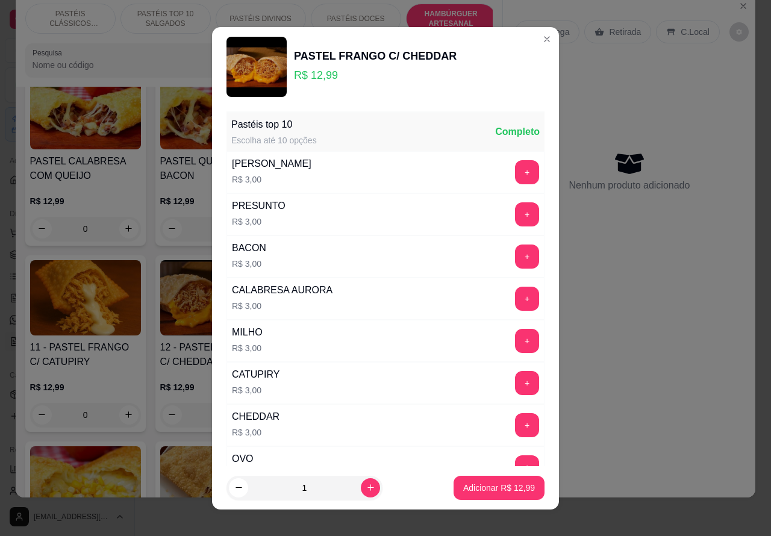
click at [482, 486] on p "Adicionar R$ 12,99" at bounding box center [499, 488] width 72 height 12
type input "1"
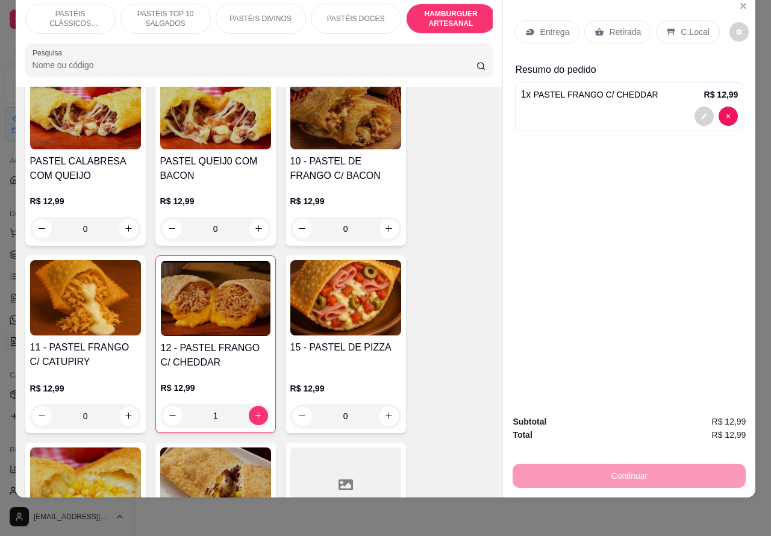
click at [551, 26] on p "Entrega" at bounding box center [555, 32] width 30 height 12
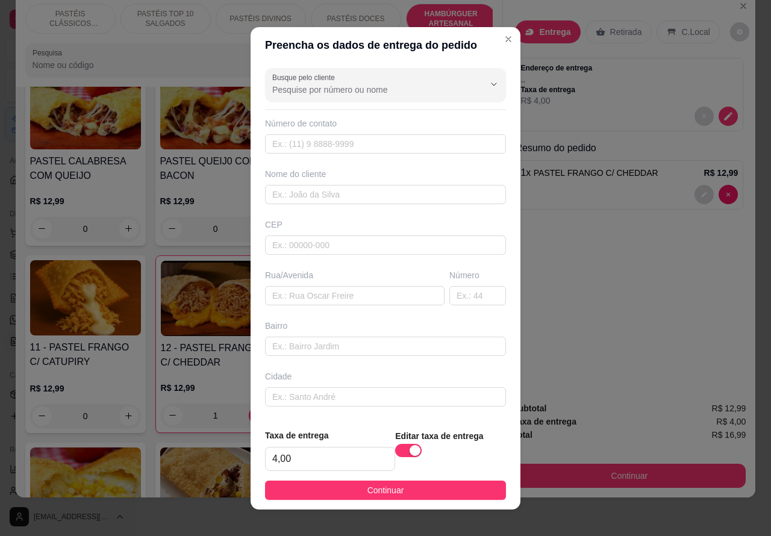
click at [642, 380] on div "Entrega Retirada C.Local Endereço de entrega , , Taxa de entrega R$ 4,00 Resumo…" at bounding box center [629, 193] width 252 height 399
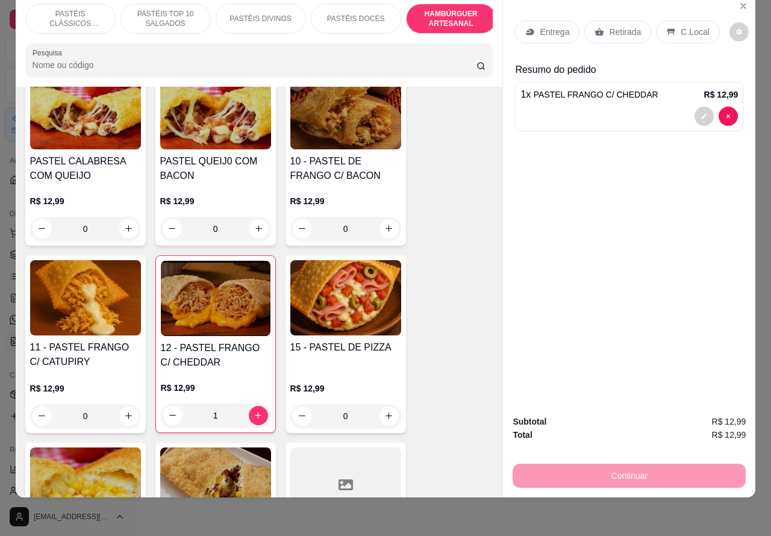
click at [609, 26] on p "Retirada" at bounding box center [625, 32] width 32 height 12
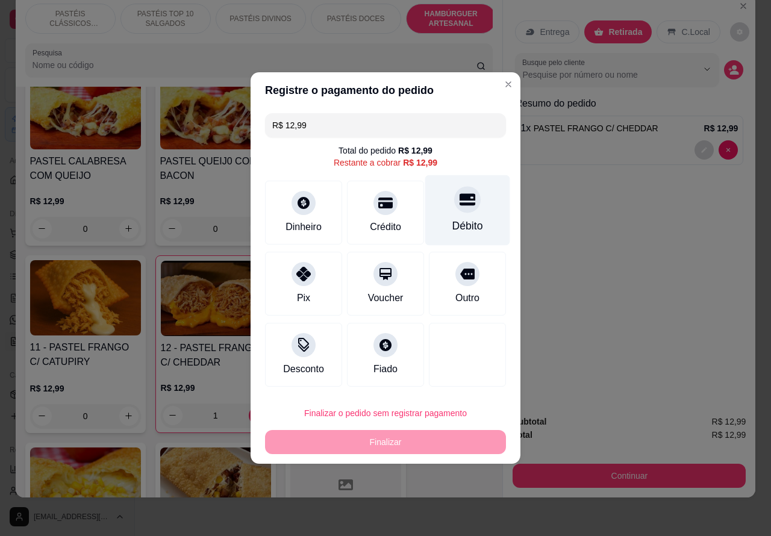
click at [460, 204] on icon at bounding box center [468, 200] width 16 height 16
type input "R$ 0,00"
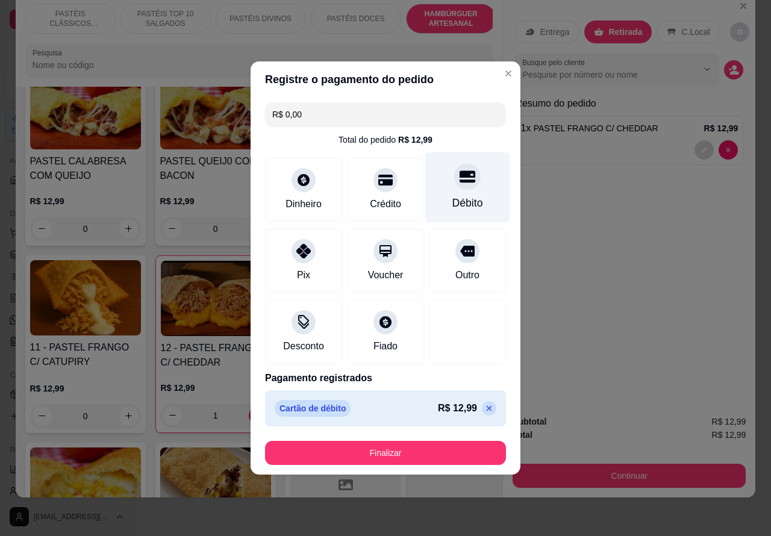
click at [455, 447] on button "Finalizar" at bounding box center [385, 453] width 241 height 24
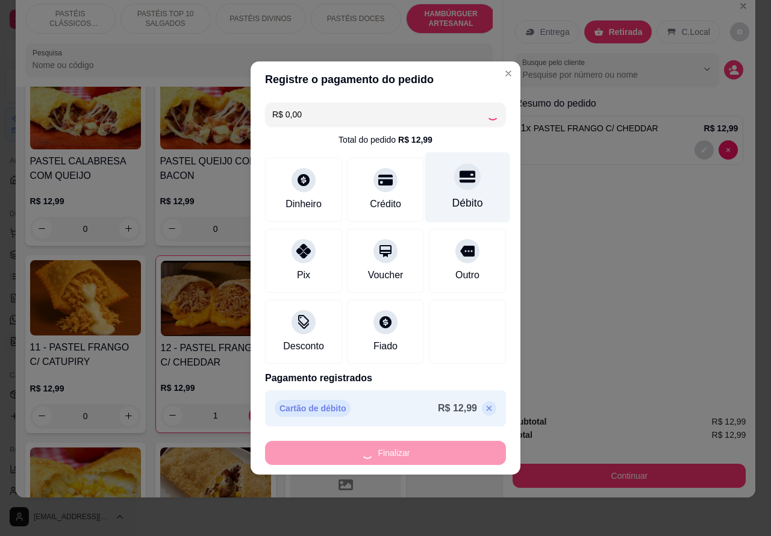
type input "0"
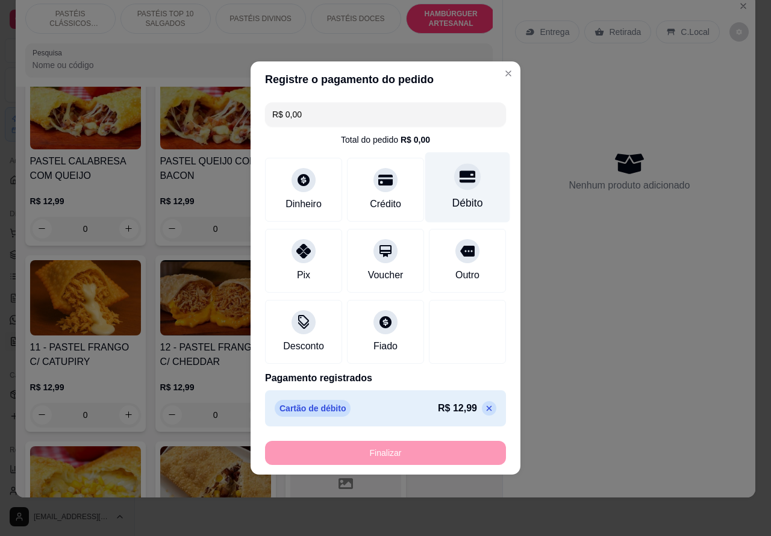
type input "-R$ 12,99"
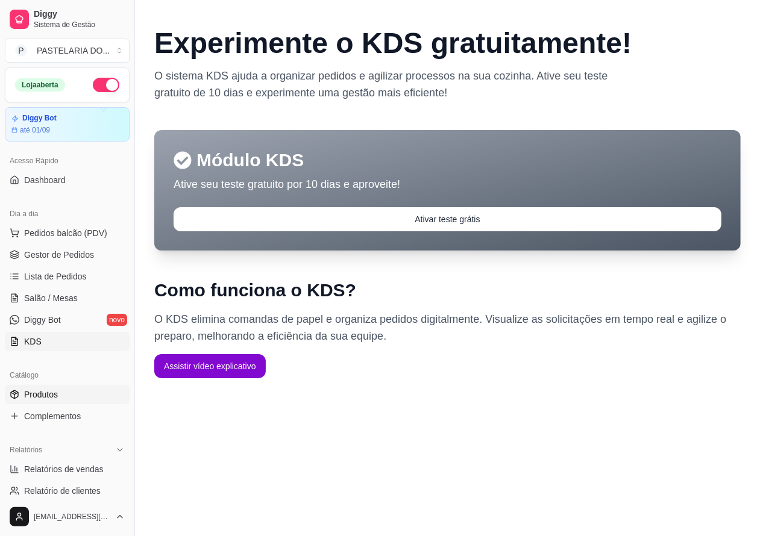
click at [63, 386] on link "Produtos" at bounding box center [67, 394] width 125 height 19
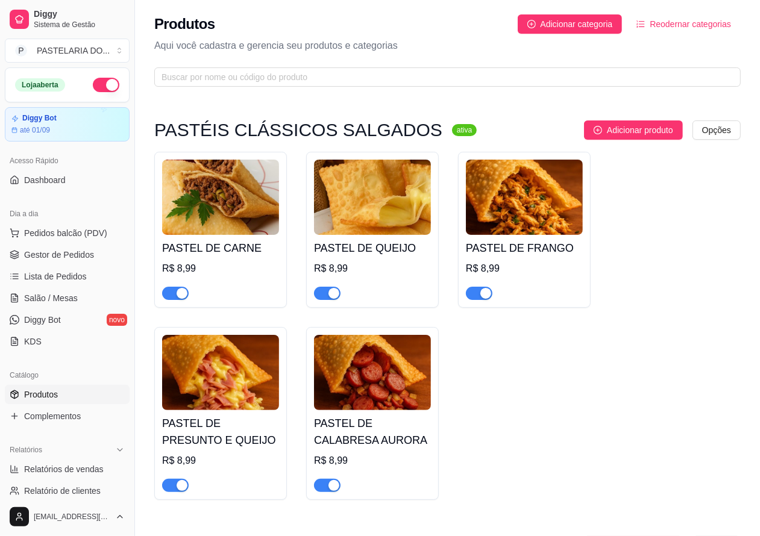
click at [486, 292] on div "button" at bounding box center [485, 293] width 11 height 11
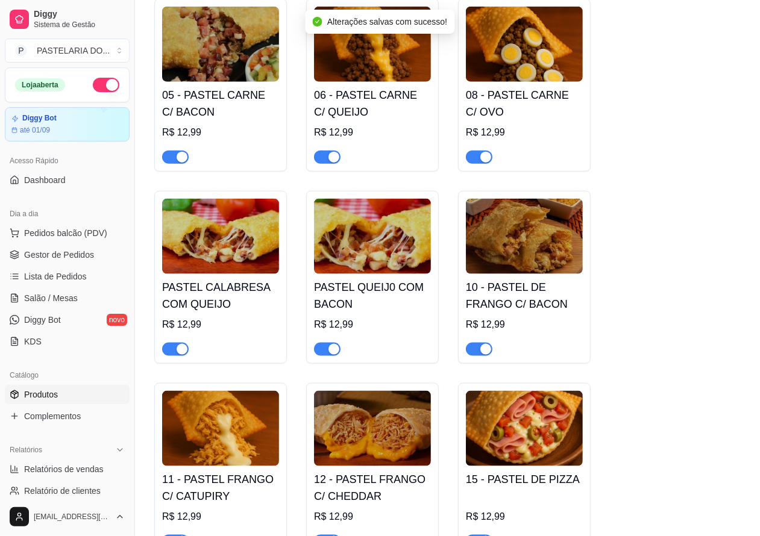
scroll to position [955, 0]
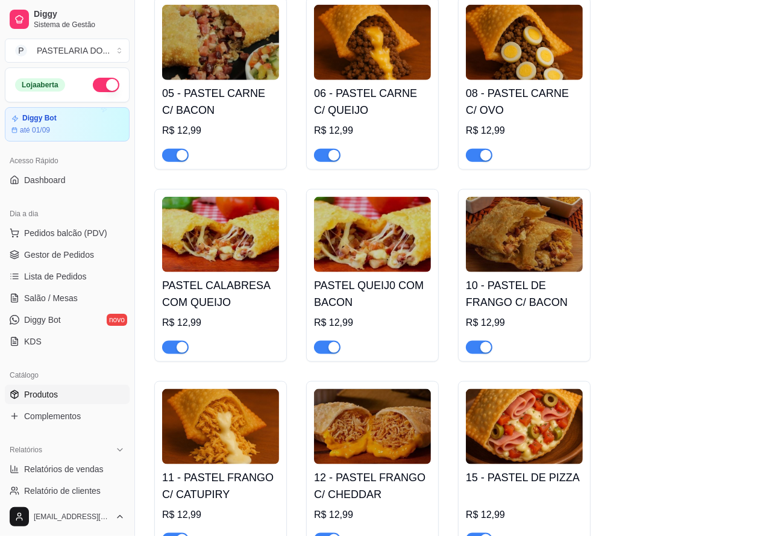
click at [484, 351] on div "button" at bounding box center [485, 347] width 11 height 11
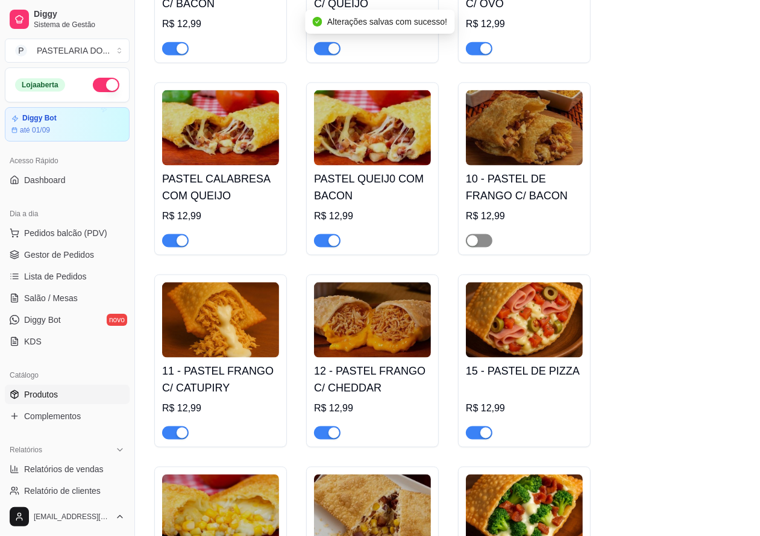
scroll to position [1116, 0]
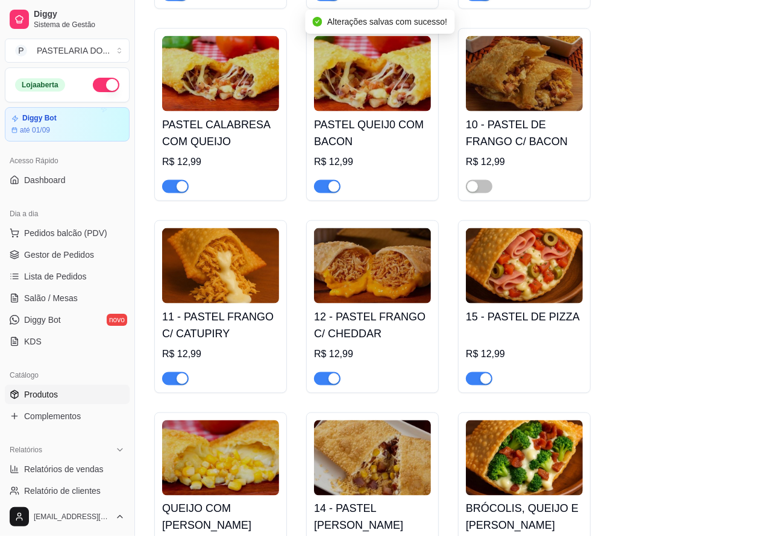
click at [183, 384] on div "button" at bounding box center [182, 379] width 11 height 11
click at [325, 383] on span "button" at bounding box center [327, 378] width 27 height 13
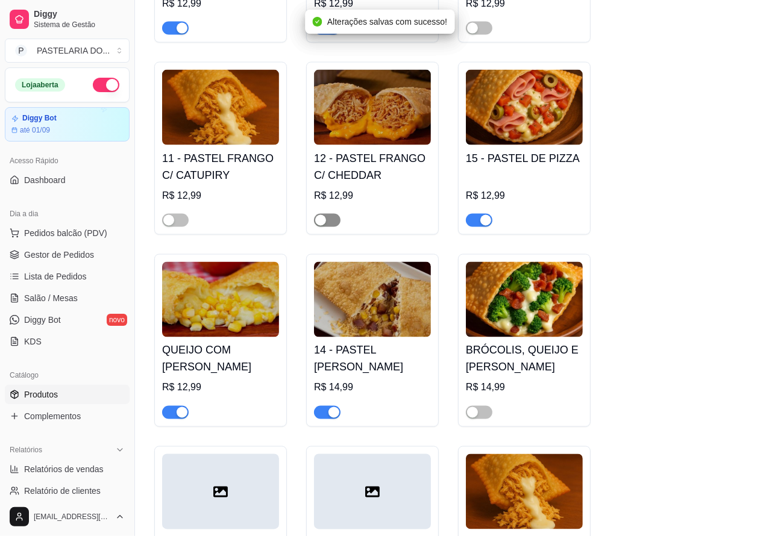
scroll to position [1275, 0]
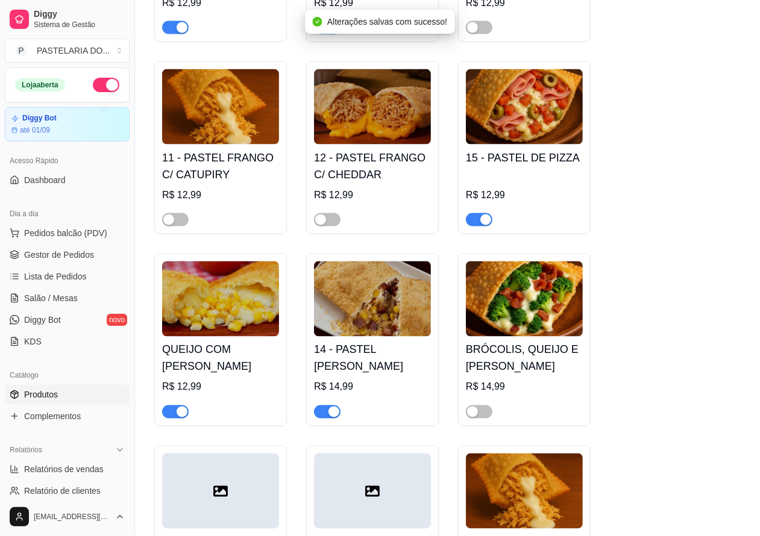
click at [333, 417] on div "button" at bounding box center [333, 412] width 11 height 11
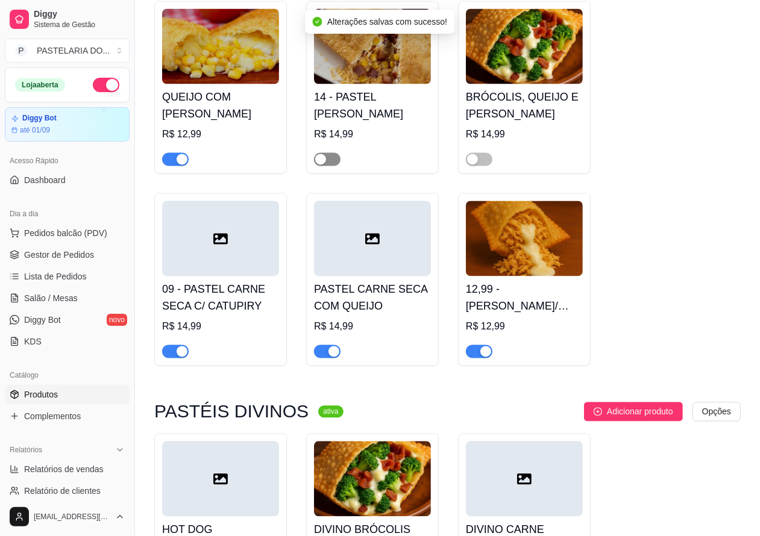
scroll to position [1531, 0]
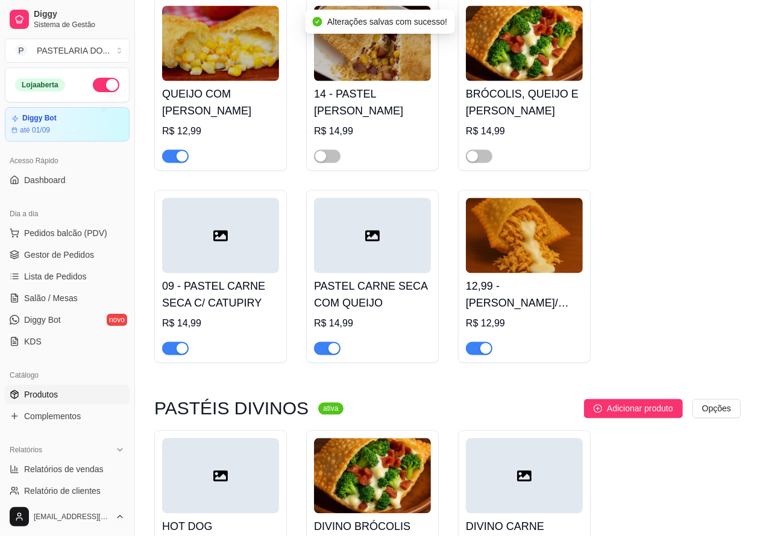
click at [480, 354] on div "button" at bounding box center [485, 348] width 11 height 11
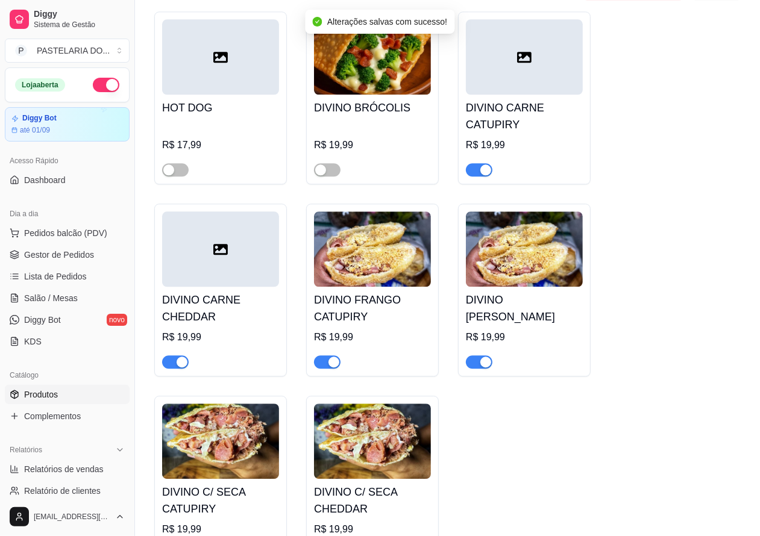
scroll to position [1977, 0]
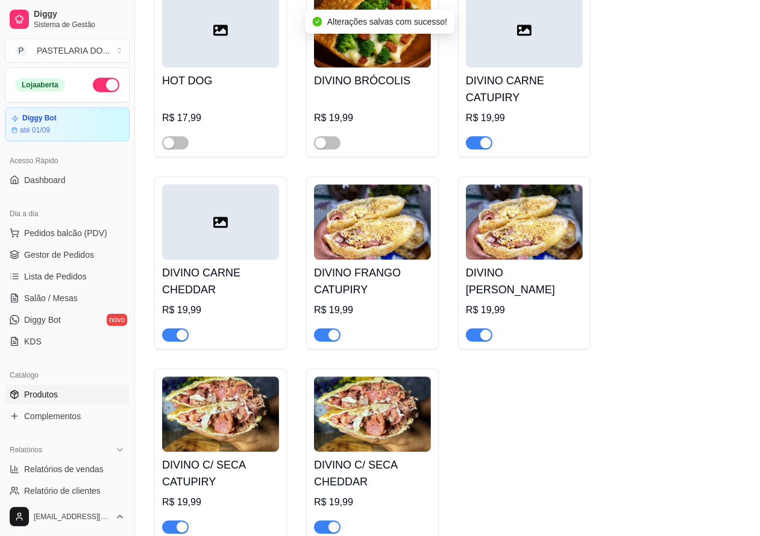
click at [330, 340] on div "button" at bounding box center [333, 335] width 11 height 11
click at [480, 340] on div "button" at bounding box center [485, 335] width 11 height 11
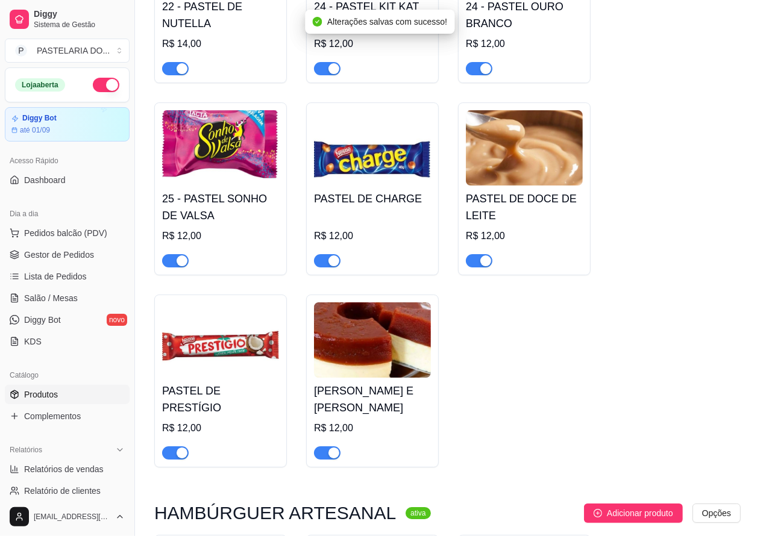
scroll to position [2678, 0]
